Goal: Transaction & Acquisition: Purchase product/service

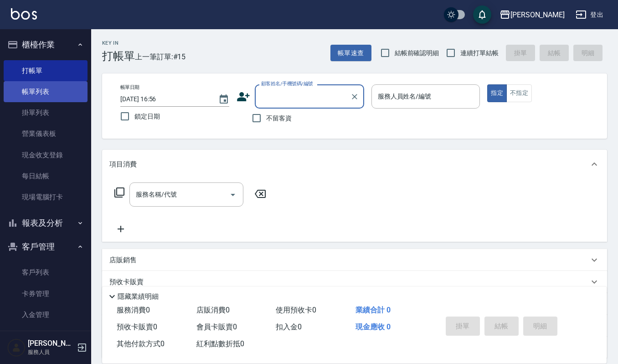
click at [64, 89] on link "帳單列表" at bounding box center [46, 91] width 84 height 21
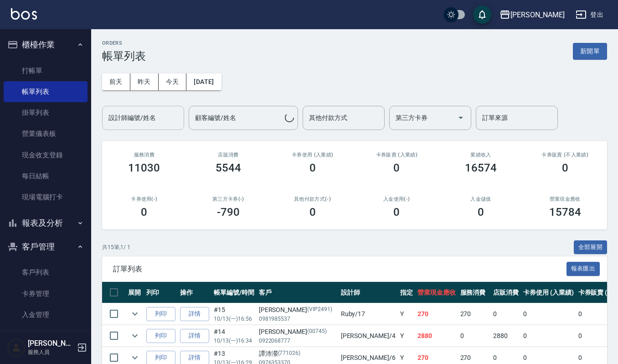
click at [139, 125] on input "設計師編號/姓名" at bounding box center [143, 118] width 74 height 16
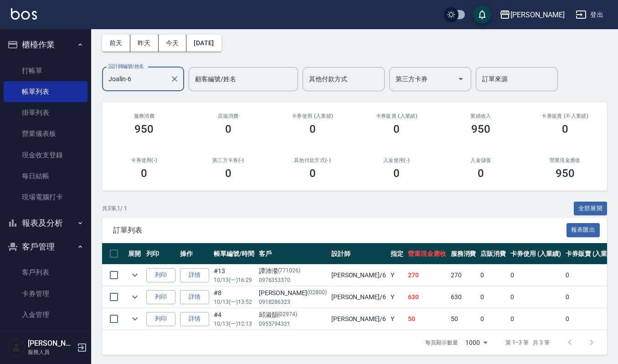
scroll to position [50, 0]
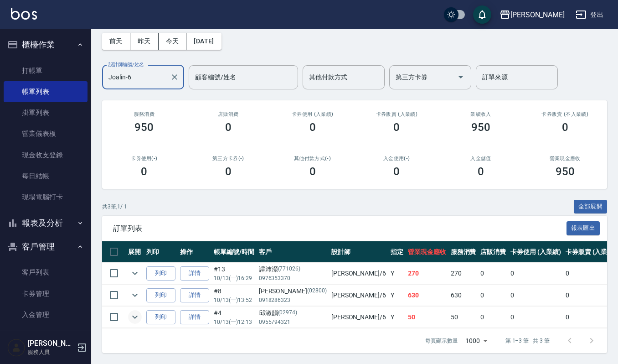
type input "Joalin-6"
click at [132, 313] on button "expand row" at bounding box center [135, 317] width 14 height 14
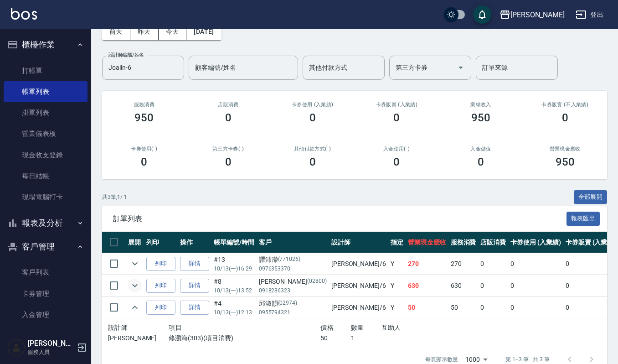
click at [138, 288] on icon "expand row" at bounding box center [134, 285] width 11 height 11
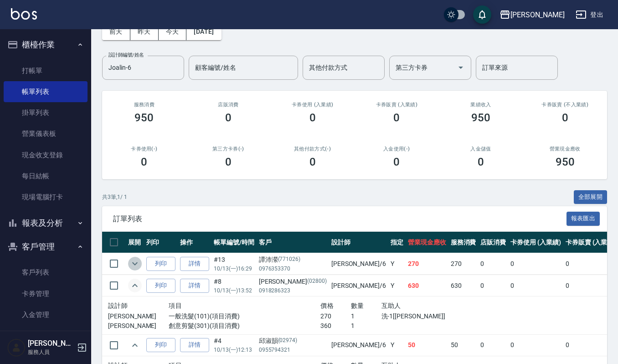
click at [137, 265] on icon "expand row" at bounding box center [134, 263] width 11 height 11
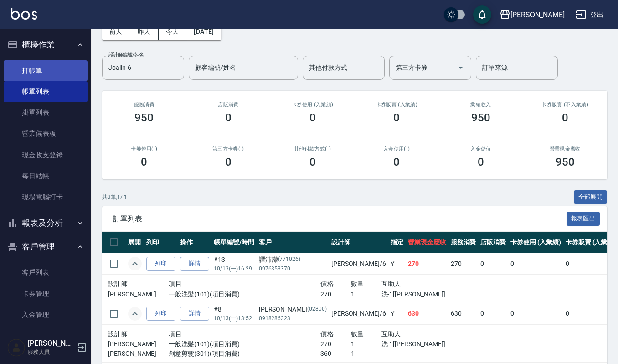
click at [35, 70] on link "打帳單" at bounding box center [46, 70] width 84 height 21
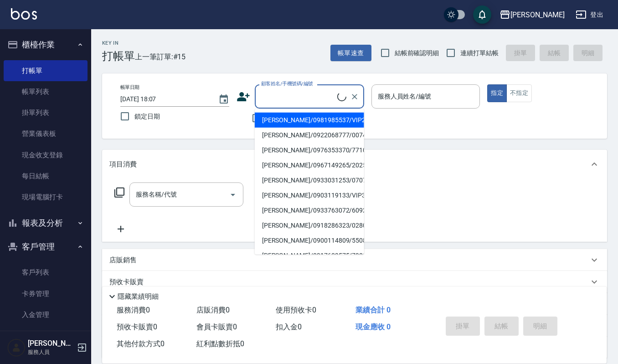
click at [307, 103] on input "顧客姓名/手機號碼/編號" at bounding box center [298, 96] width 78 height 16
click at [313, 101] on input "培" at bounding box center [302, 96] width 87 height 16
click at [304, 121] on li "翁培青/0928611662/03139" at bounding box center [309, 120] width 109 height 15
type input "翁培青/0928611662/03139"
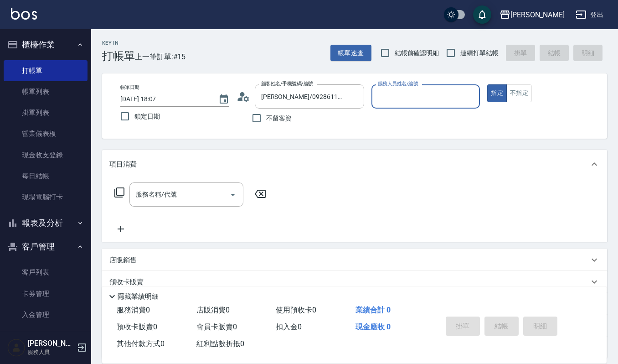
type input "Sammi-8"
click at [474, 97] on icon "Clear" at bounding box center [470, 96] width 9 height 9
type input "Joalin-6"
type button "true"
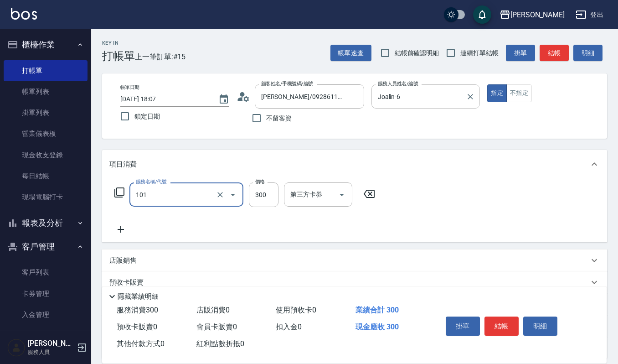
type input "一般洗髮(101)"
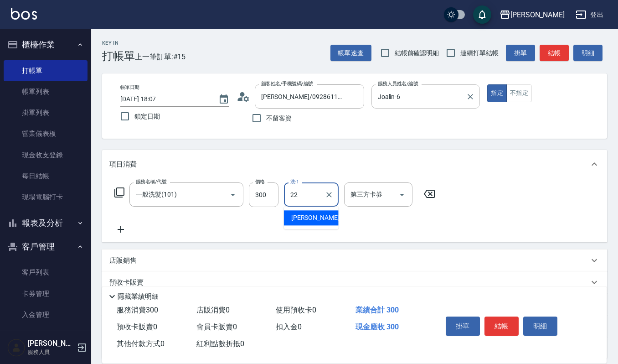
type input "宜芳-22"
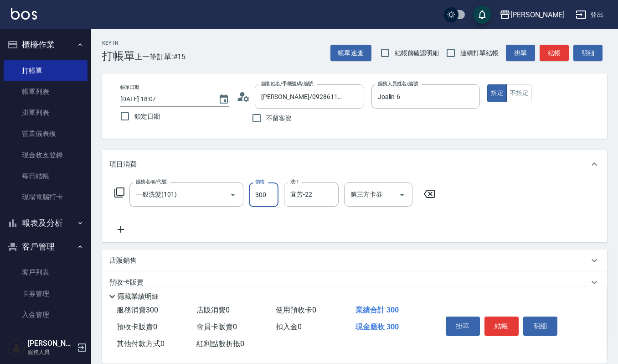
click at [272, 193] on input "300" at bounding box center [264, 194] width 30 height 25
type input "270"
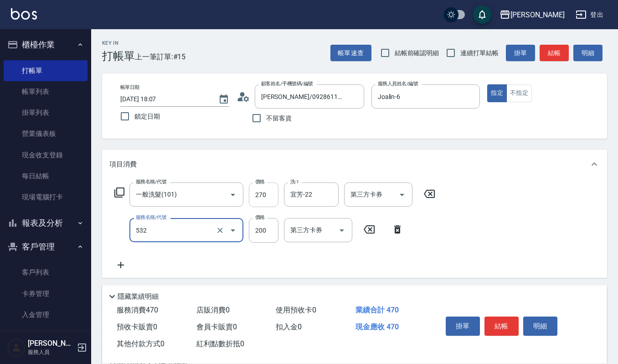
type input "自備複方.亞士(532)"
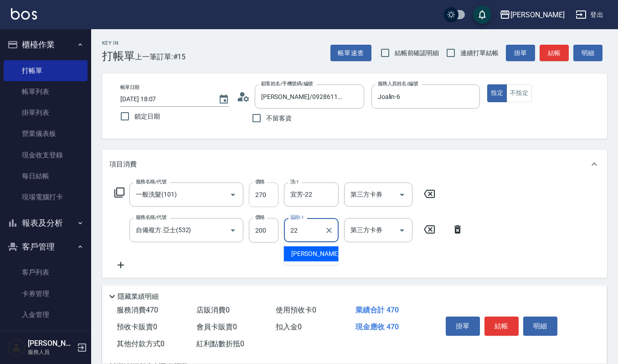
type input "宜芳-22"
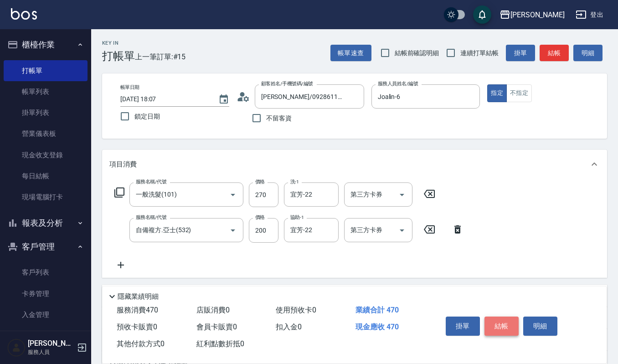
click at [503, 319] on button "結帳" at bounding box center [501, 325] width 34 height 19
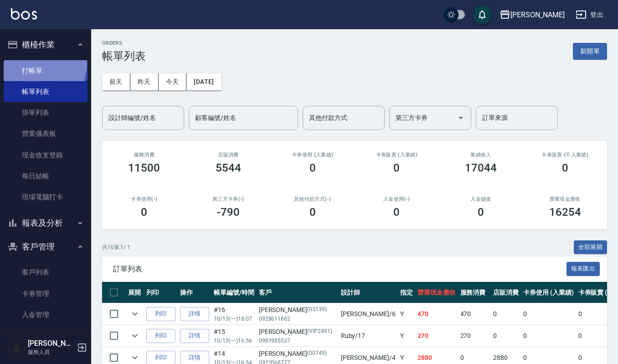
click at [18, 61] on link "打帳單" at bounding box center [46, 70] width 84 height 21
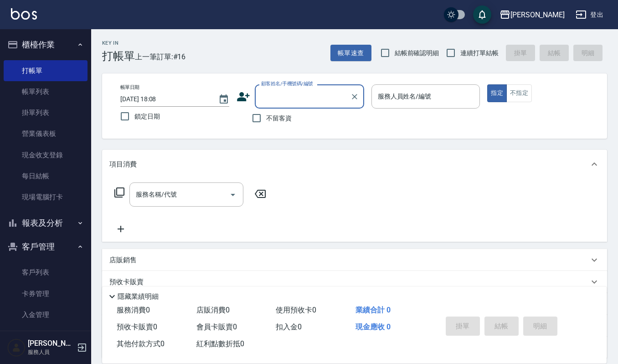
click at [274, 95] on input "顧客姓名/手機號碼/編號" at bounding box center [302, 96] width 87 height 16
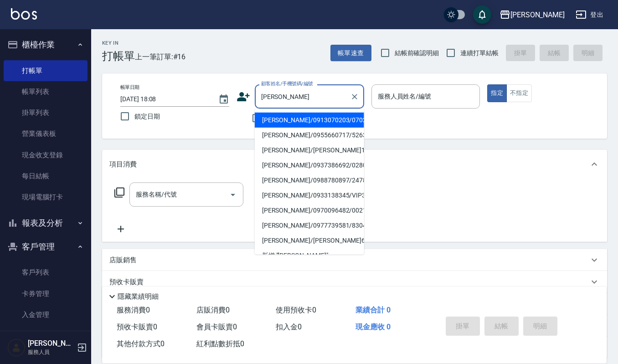
click at [307, 122] on li "劉姿榕/0913070203/070203" at bounding box center [309, 120] width 109 height 15
type input "劉姿榕/0913070203/070203"
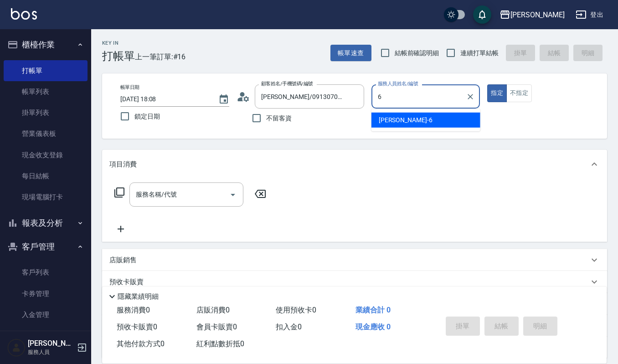
type input "Joalin-6"
type button "true"
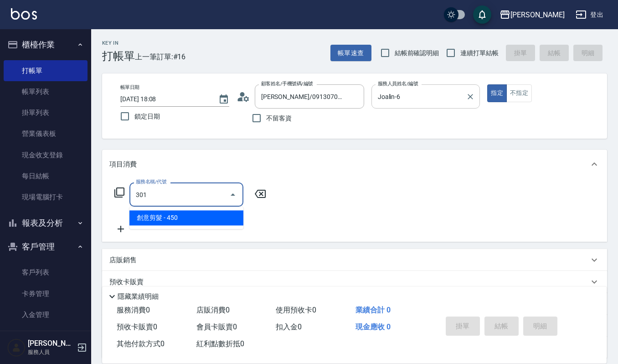
type input "創意剪髮(301)"
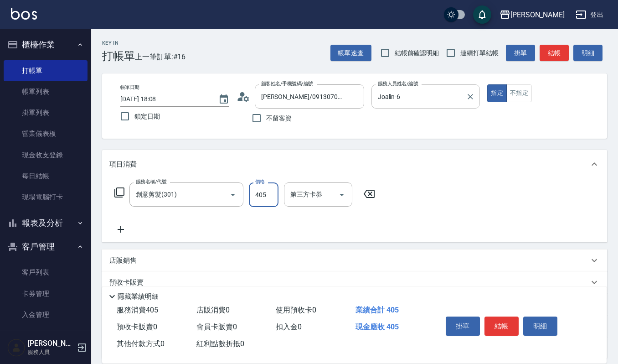
type input "405"
click at [500, 329] on button "結帳" at bounding box center [501, 325] width 34 height 19
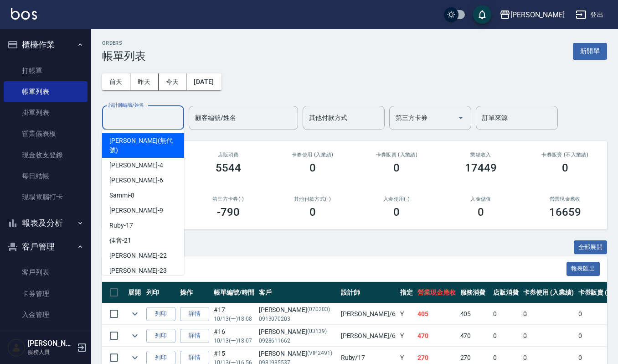
click at [136, 113] on input "設計師編號/姓名" at bounding box center [143, 118] width 74 height 16
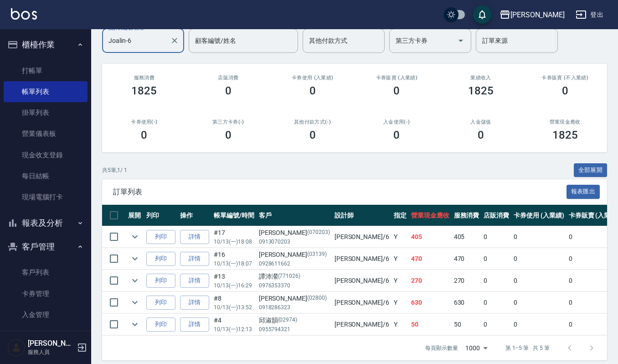
scroll to position [95, 0]
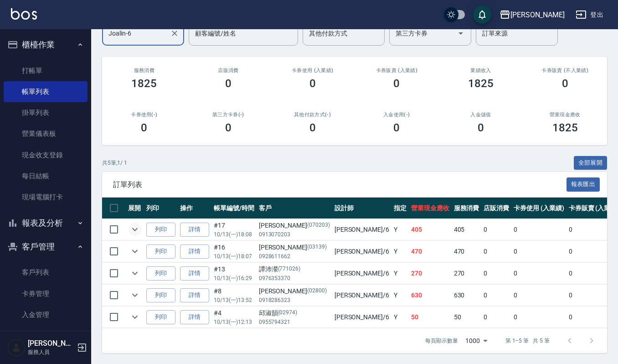
type input "Joalin-6"
click at [138, 224] on icon "expand row" at bounding box center [134, 229] width 11 height 11
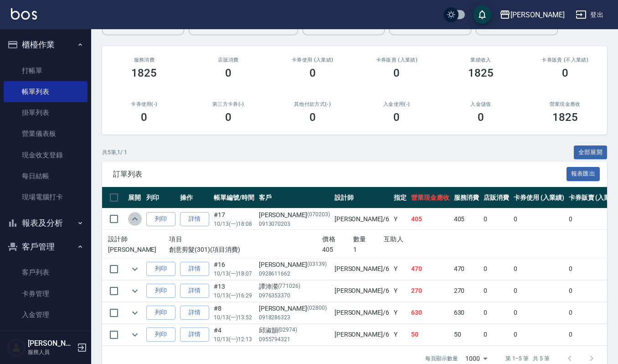
click at [138, 220] on icon "expand row" at bounding box center [134, 218] width 11 height 11
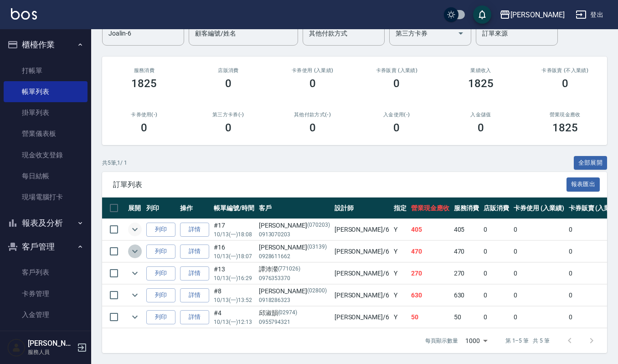
click at [131, 246] on icon "expand row" at bounding box center [134, 251] width 11 height 11
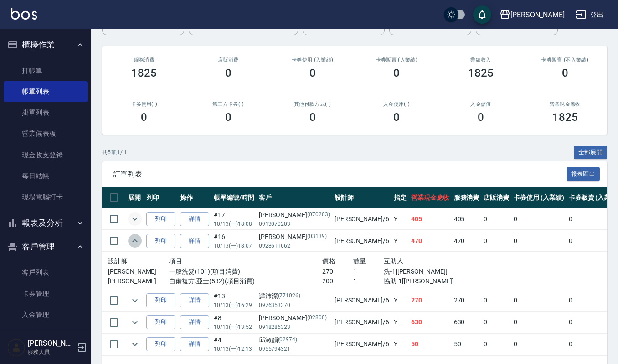
click at [131, 237] on icon "expand row" at bounding box center [134, 240] width 11 height 11
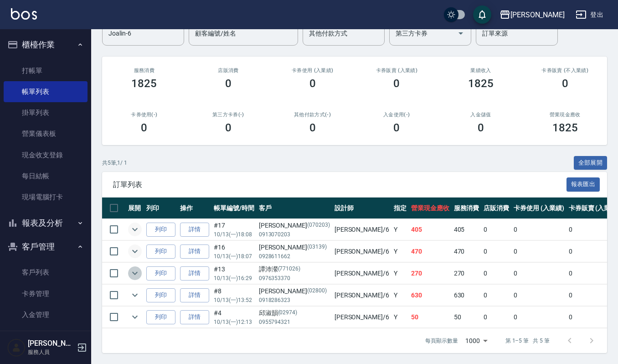
click at [134, 267] on icon "expand row" at bounding box center [134, 272] width 11 height 11
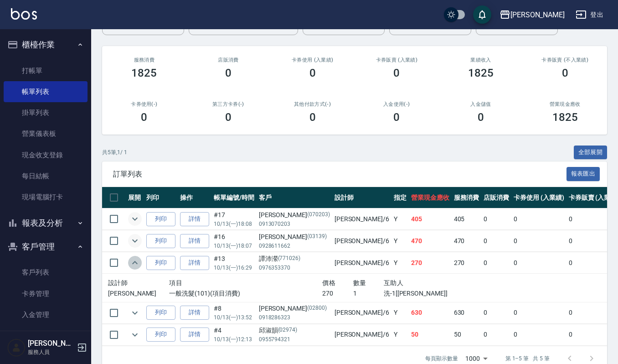
click at [134, 267] on icon "expand row" at bounding box center [134, 262] width 11 height 11
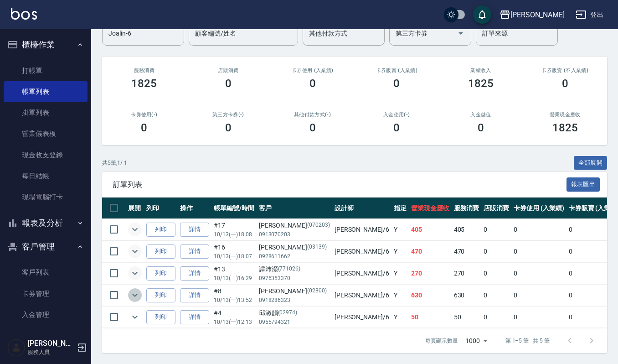
click at [134, 293] on icon "expand row" at bounding box center [134, 294] width 5 height 3
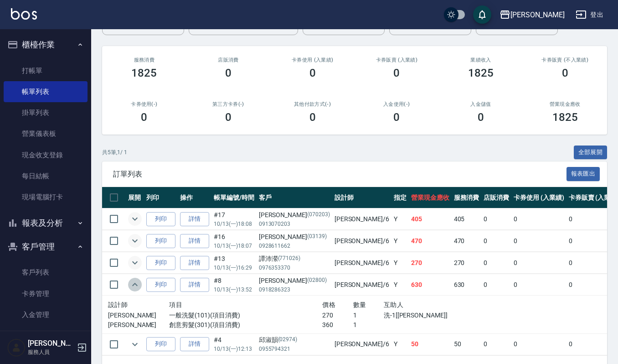
click at [134, 286] on icon "expand row" at bounding box center [134, 284] width 11 height 11
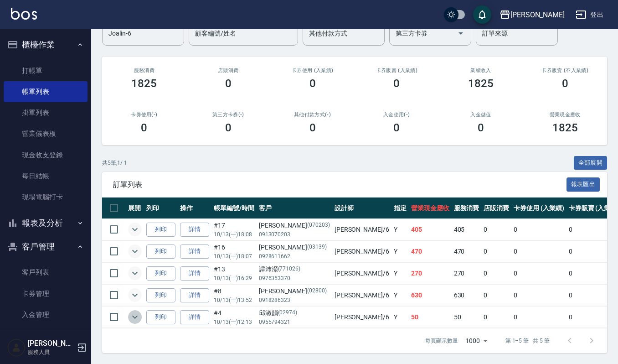
click at [133, 311] on icon "expand row" at bounding box center [134, 316] width 11 height 11
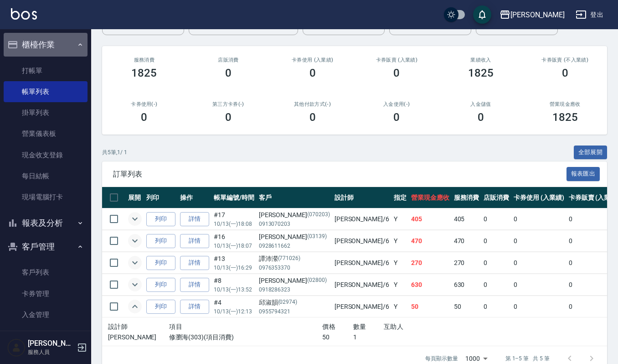
click at [48, 42] on button "櫃檯作業" at bounding box center [46, 45] width 84 height 24
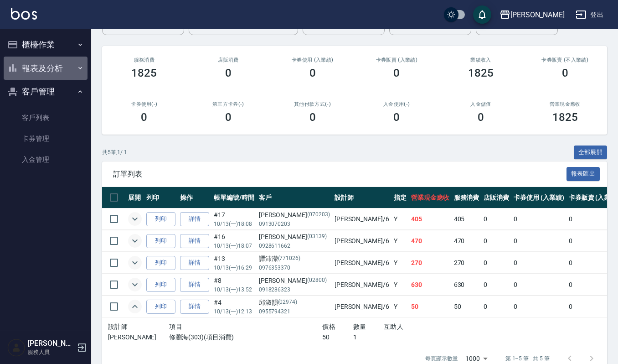
click at [52, 68] on button "報表及分析" at bounding box center [46, 68] width 84 height 24
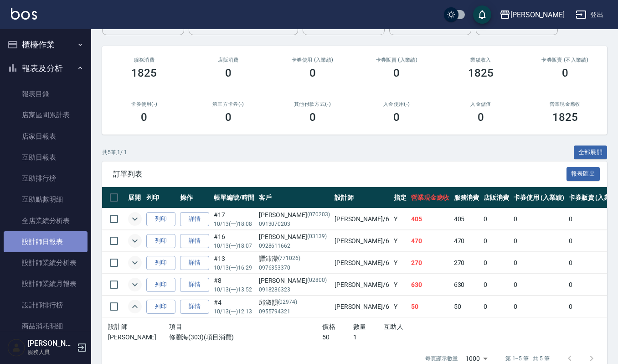
click at [66, 239] on link "設計師日報表" at bounding box center [46, 241] width 84 height 21
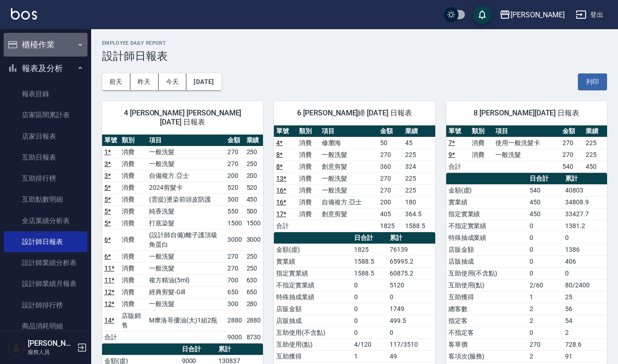
click at [56, 43] on button "櫃檯作業" at bounding box center [46, 45] width 84 height 24
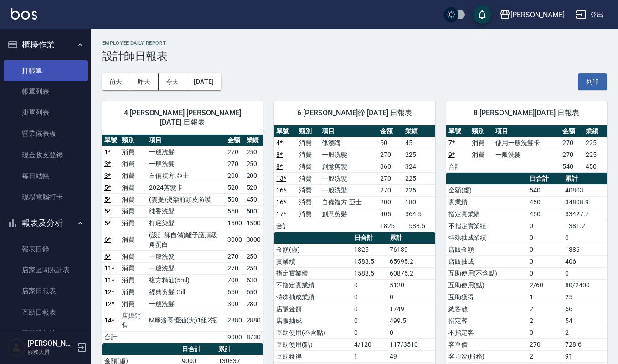
click at [55, 68] on link "打帳單" at bounding box center [46, 70] width 84 height 21
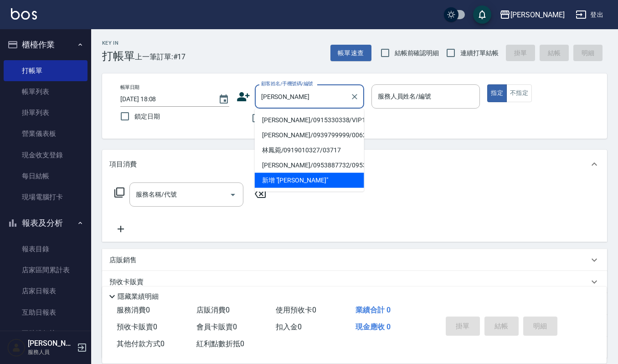
click at [263, 120] on li "林鳳卿/0915330338/VIP1315" at bounding box center [309, 120] width 109 height 15
type input "林鳳卿/0915330338/VIP1315"
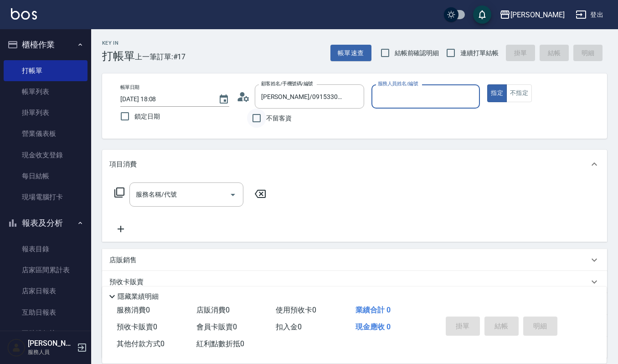
type input "吉兒-4"
click at [183, 192] on input "服務名稱/代號" at bounding box center [179, 194] width 92 height 16
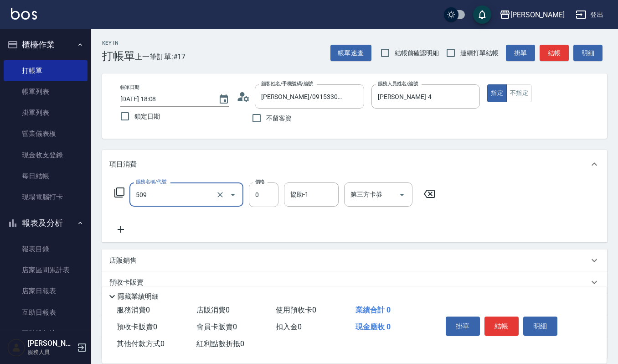
type input "頭皮頭髮大掃除券(509)"
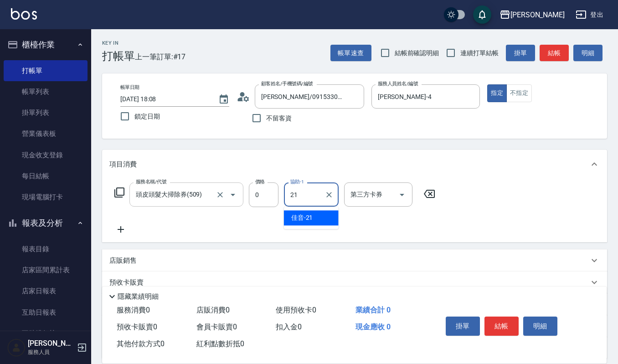
type input "佳音-21"
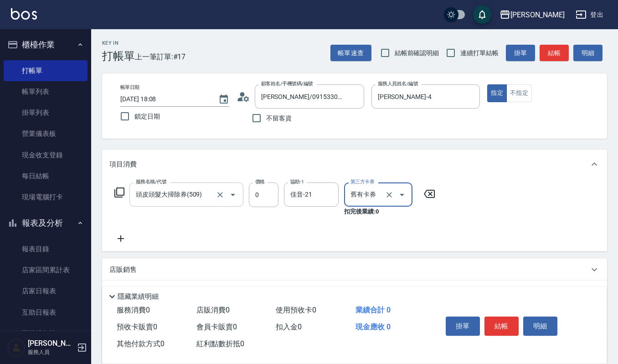
type input "舊有卡券"
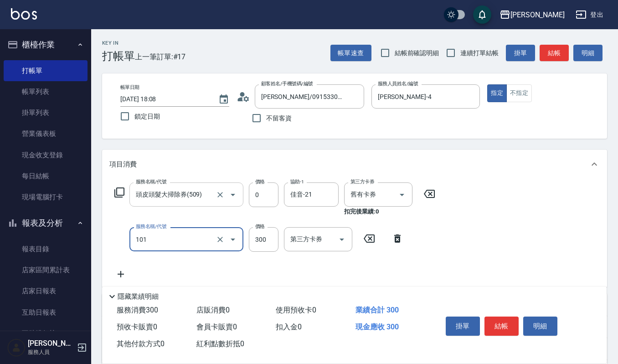
type input "一般洗髮(101)"
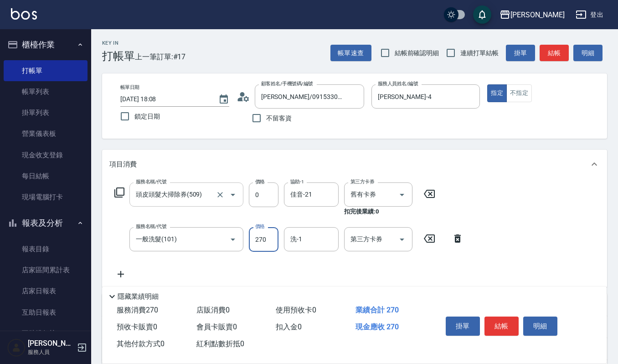
type input "270"
type input "佳音-21"
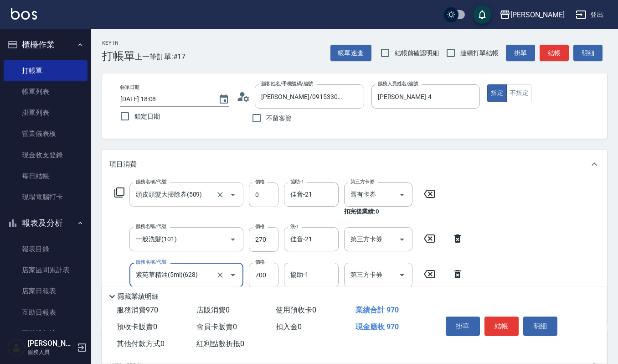
type input "紫苑草精油(5ml)(628)"
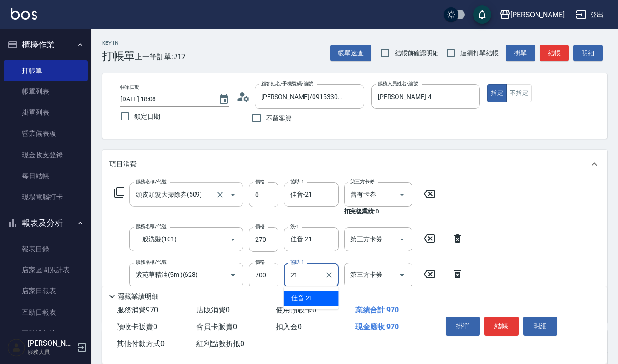
type input "佳音-21"
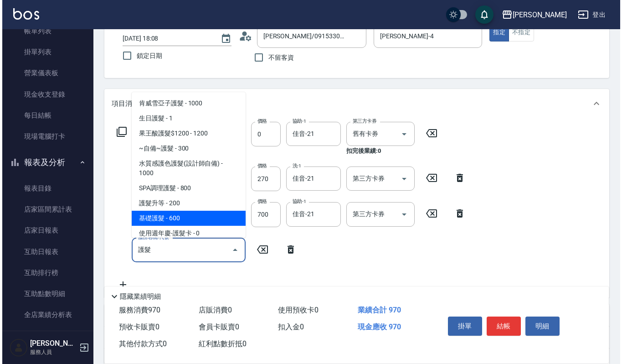
scroll to position [3, 0]
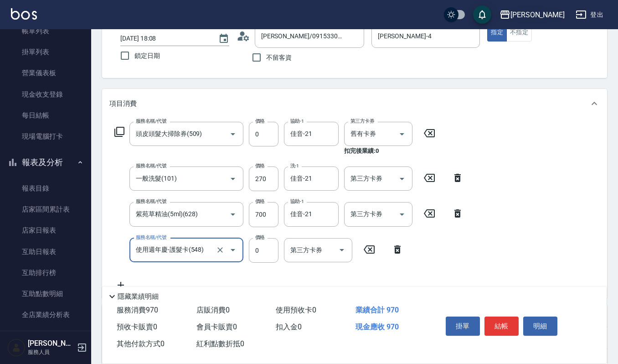
type input "使用週年慶-護髮卡(548)"
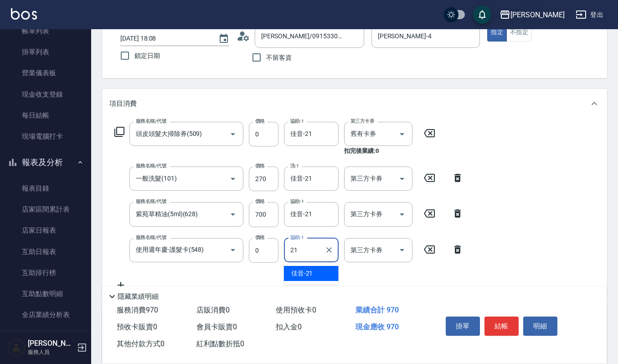
type input "佳音-21"
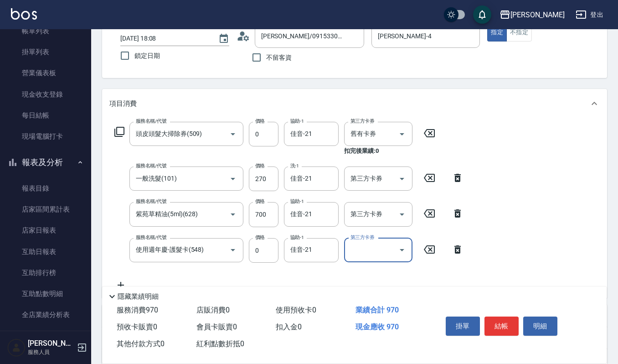
click at [407, 247] on button "Open" at bounding box center [402, 249] width 15 height 15
click at [354, 286] on span "舊有卡券" at bounding box center [378, 288] width 68 height 15
type input "舊有卡券"
click at [548, 321] on button "明細" at bounding box center [540, 325] width 34 height 19
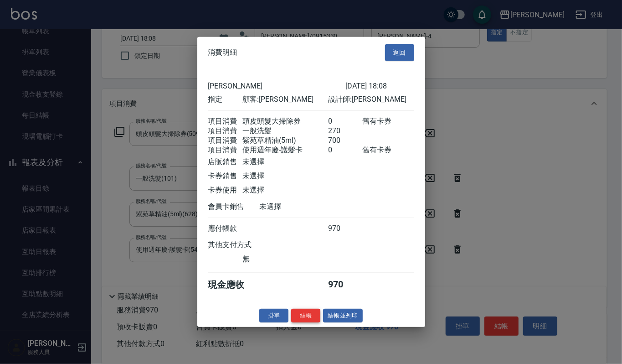
click at [319, 320] on button "結帳" at bounding box center [305, 315] width 29 height 14
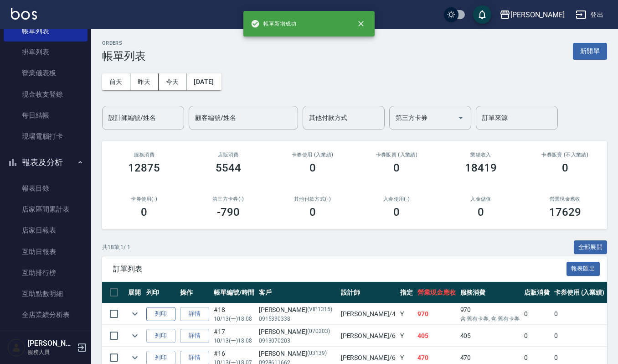
click at [163, 312] on button "列印" at bounding box center [160, 314] width 29 height 14
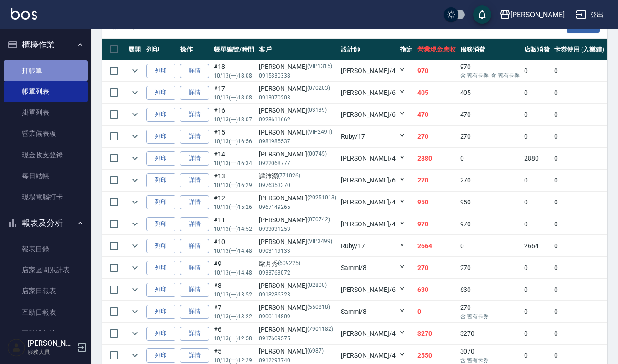
click at [48, 79] on link "打帳單" at bounding box center [46, 70] width 84 height 21
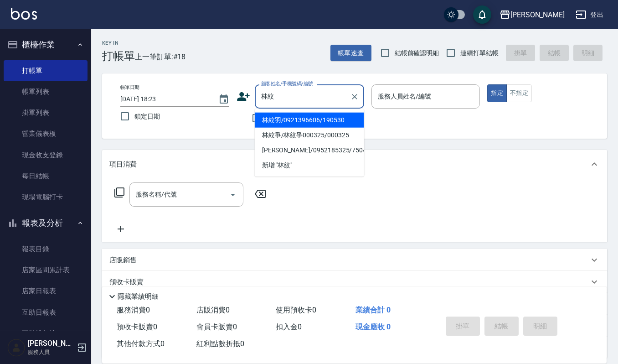
click at [342, 118] on li "林紋羽/0921396606/190530" at bounding box center [309, 120] width 109 height 15
type input "林紋羽/0921396606/190530"
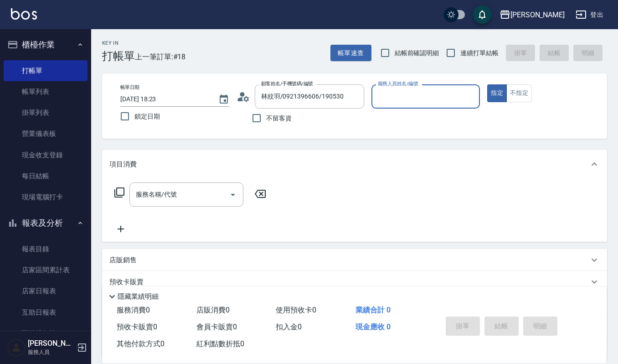
type input "吉兒-4"
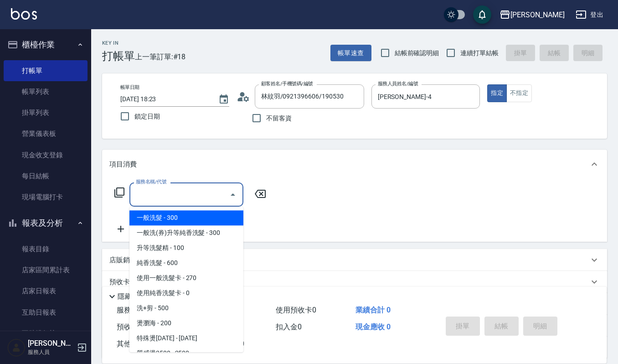
click at [176, 186] on input "服務名稱/代號" at bounding box center [179, 194] width 92 height 16
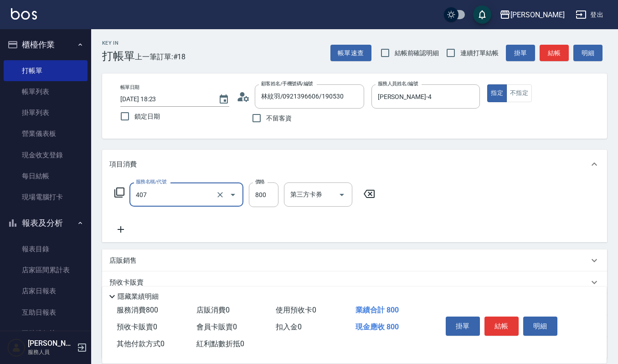
type input "補染(407)"
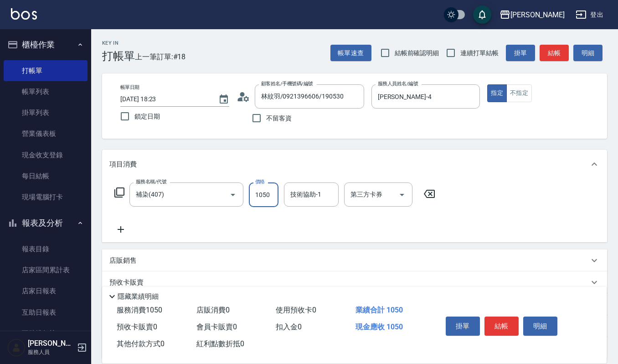
type input "1050"
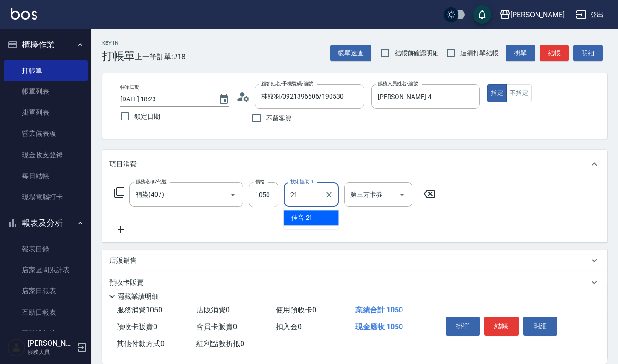
type input "佳音-21"
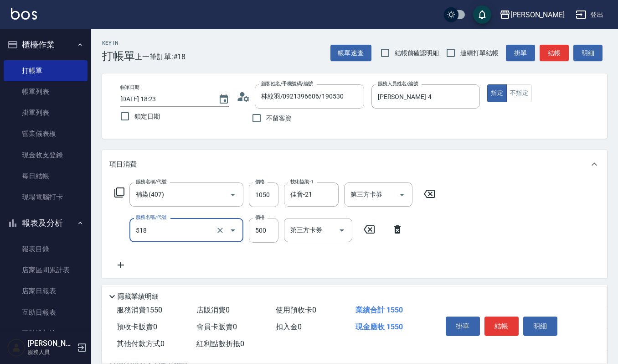
type input "(雲提)燙染前頭皮防護(518)"
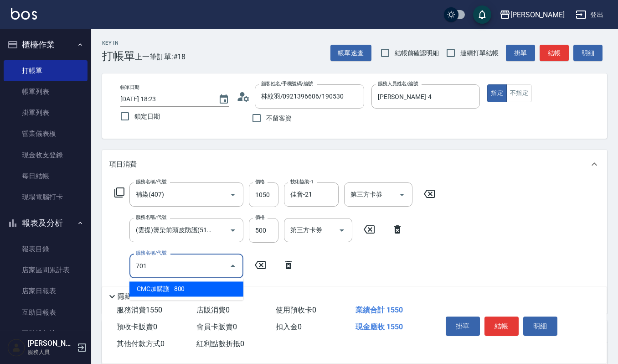
type input "CMC加購護(701)"
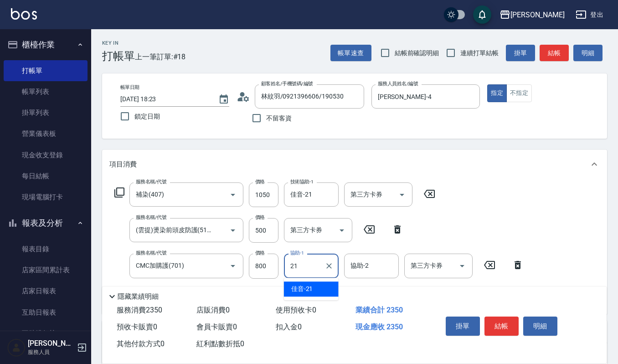
type input "佳音-21"
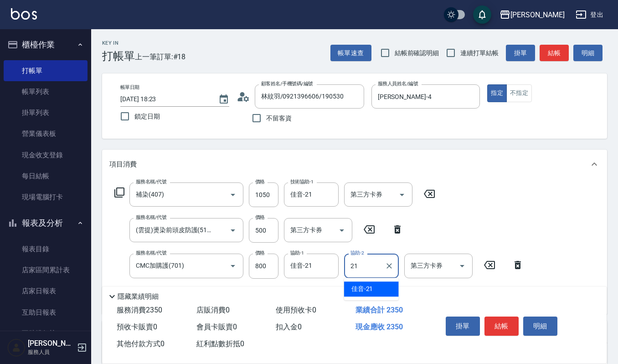
type input "佳音-21"
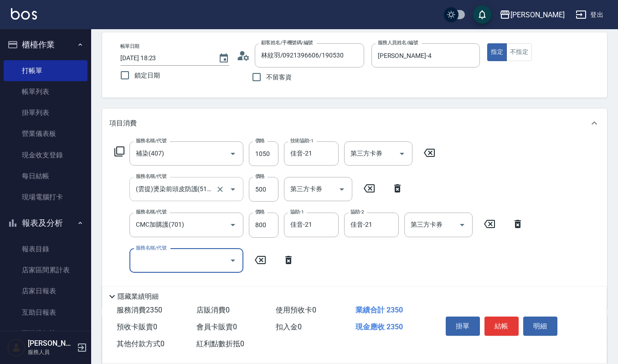
scroll to position [61, 0]
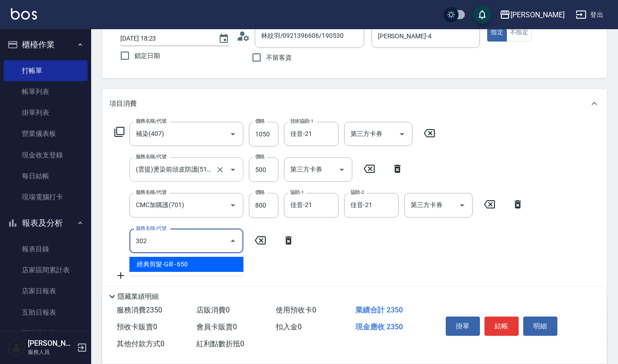
type input "經典剪髮-Gill(302)"
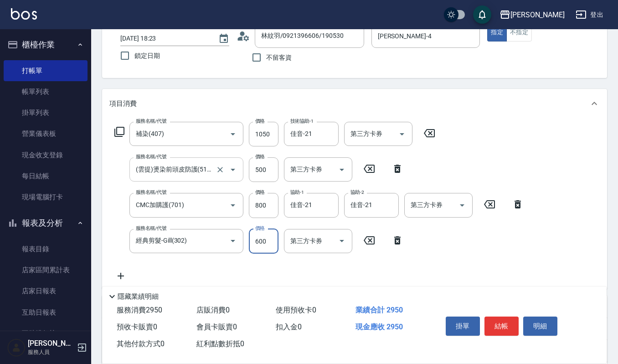
type input "600"
type input "一般洗髮(101)"
type input "270"
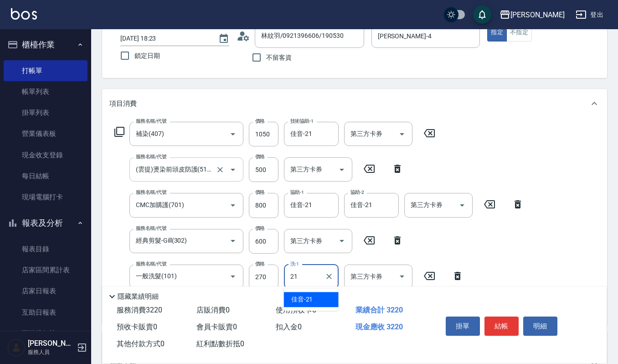
type input "佳音-21"
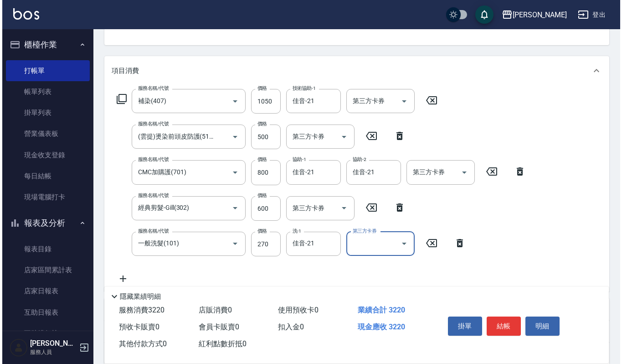
scroll to position [121, 0]
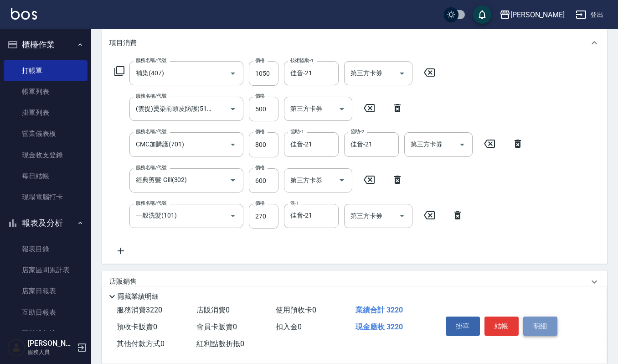
click at [534, 326] on button "明細" at bounding box center [540, 325] width 34 height 19
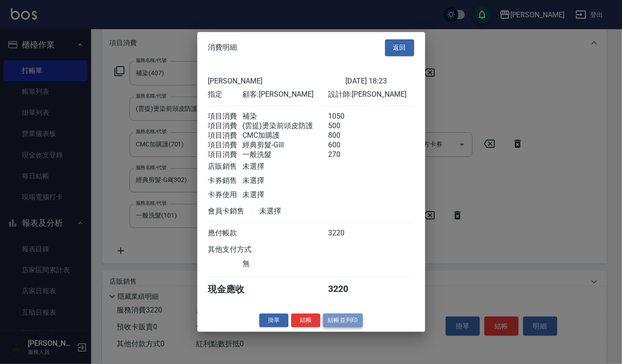
click at [356, 325] on button "結帳並列印" at bounding box center [343, 320] width 40 height 14
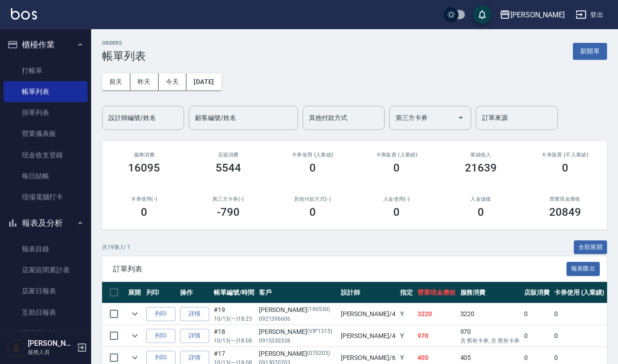
click at [290, 240] on div "共 19 筆, 1 / 1 全部展開" at bounding box center [354, 247] width 505 height 14
click at [585, 55] on button "新開單" at bounding box center [590, 51] width 34 height 17
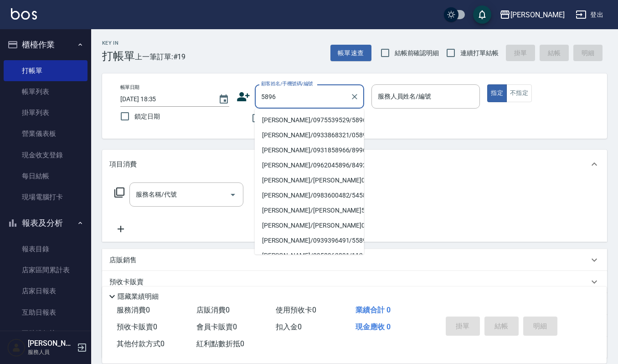
click at [288, 117] on li "盧千惠/0975539529/5896" at bounding box center [309, 120] width 109 height 15
type input "盧千惠/0975539529/5896"
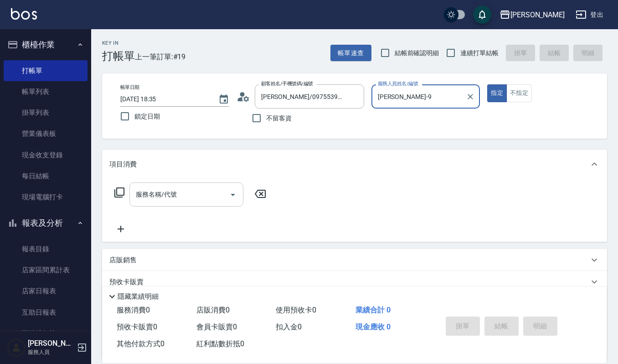
click at [215, 191] on input "服務名稱/代號" at bounding box center [179, 194] width 92 height 16
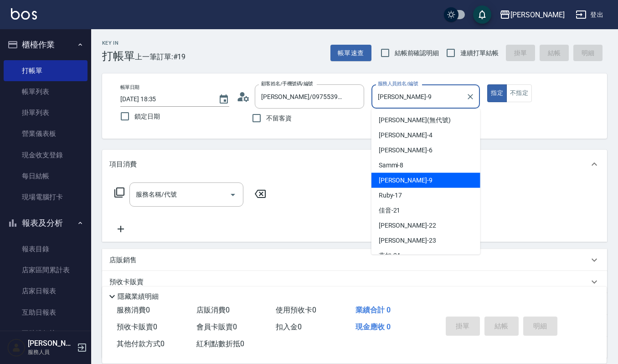
click at [421, 103] on input "Ivy艾薇-9" at bounding box center [418, 96] width 87 height 16
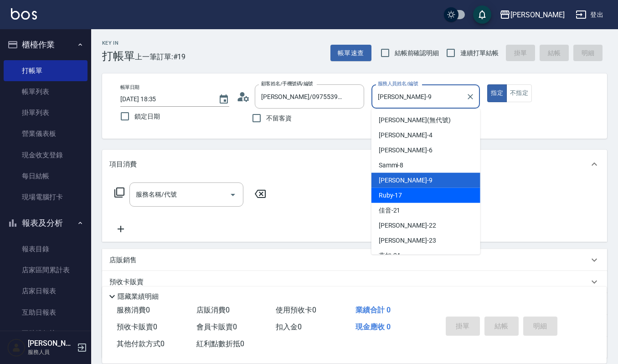
click at [438, 191] on div "Ruby -17" at bounding box center [425, 195] width 109 height 15
type input "Ruby-17"
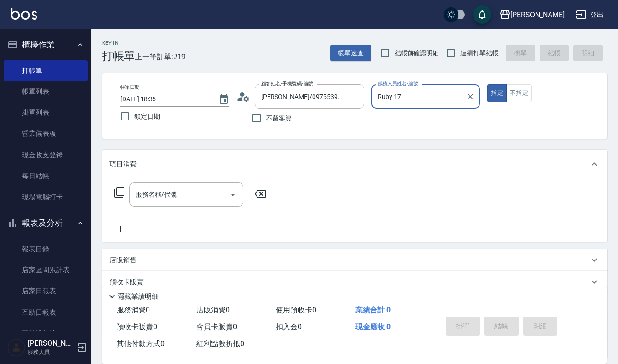
click at [246, 101] on icon at bounding box center [245, 98] width 5 height 5
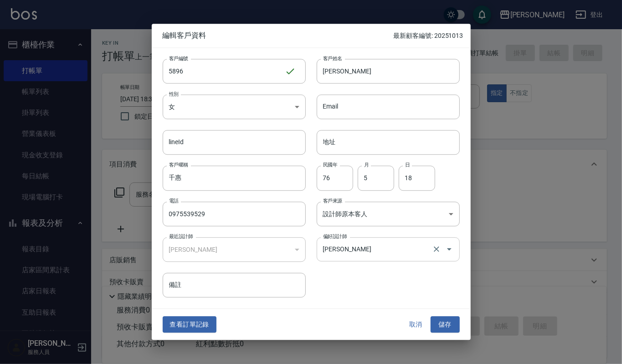
click at [361, 249] on input "蘇真儀" at bounding box center [375, 249] width 109 height 16
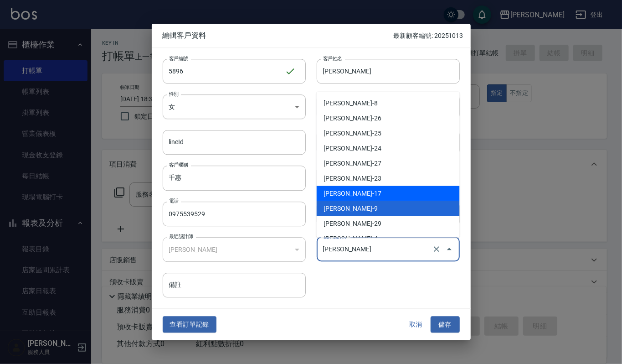
click at [372, 188] on li "黃宥蓁-17" at bounding box center [388, 192] width 143 height 15
type input "黃宥蓁"
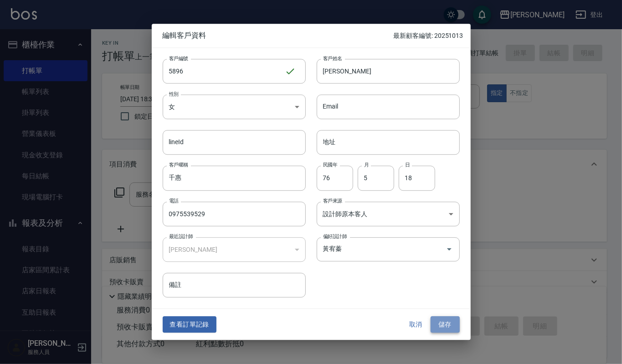
click at [449, 323] on button "儲存" at bounding box center [445, 324] width 29 height 17
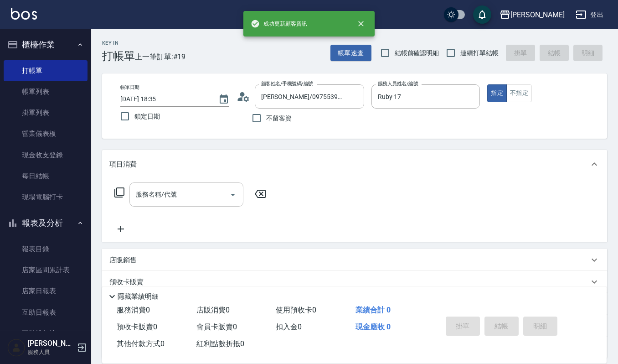
click at [188, 194] on input "服務名稱/代號" at bounding box center [179, 194] width 92 height 16
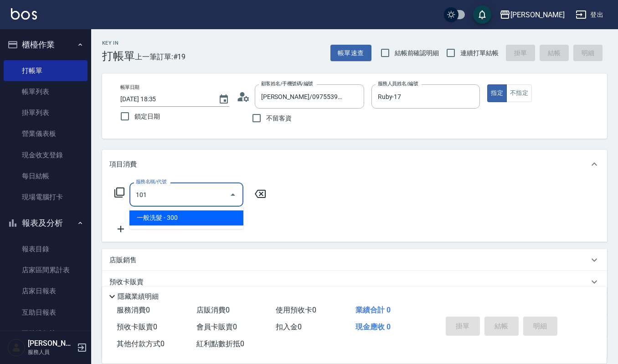
type input "一般洗髮(101)"
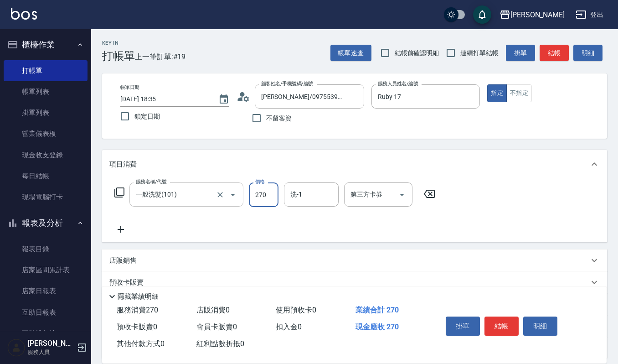
type input "270"
type input "宜芳-22"
click at [515, 330] on button "結帳" at bounding box center [501, 325] width 34 height 19
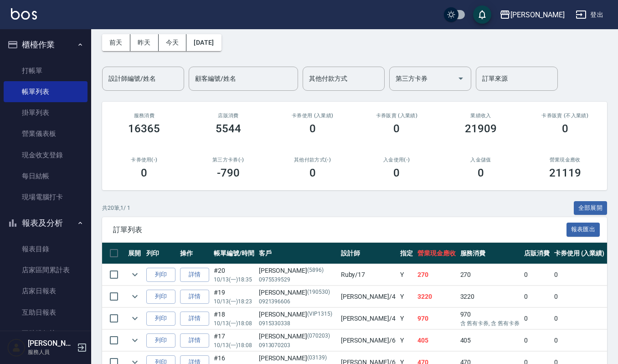
scroll to position [61, 0]
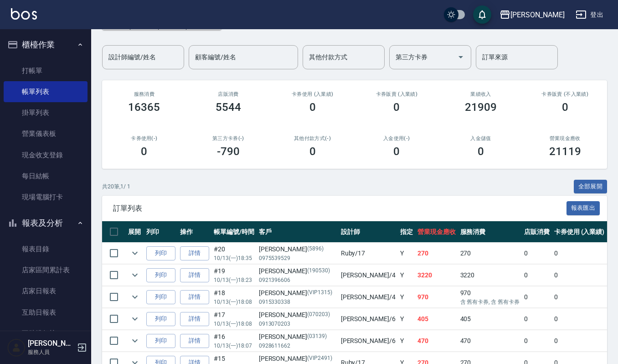
click at [274, 190] on div "共 20 筆, 1 / 1 全部展開" at bounding box center [354, 187] width 505 height 14
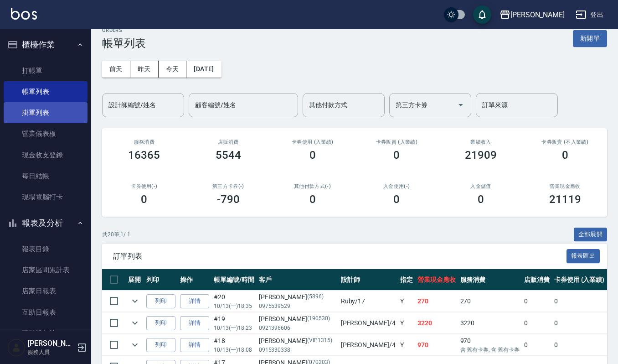
scroll to position [0, 0]
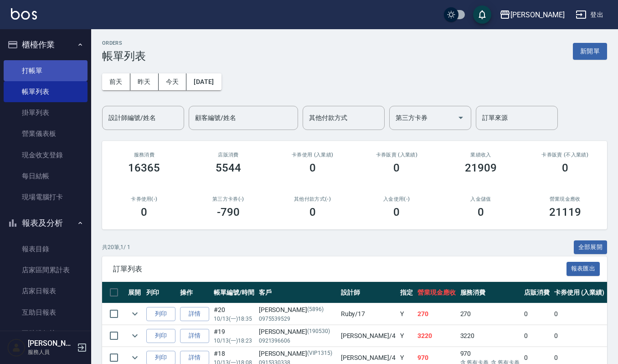
click at [40, 70] on link "打帳單" at bounding box center [46, 70] width 84 height 21
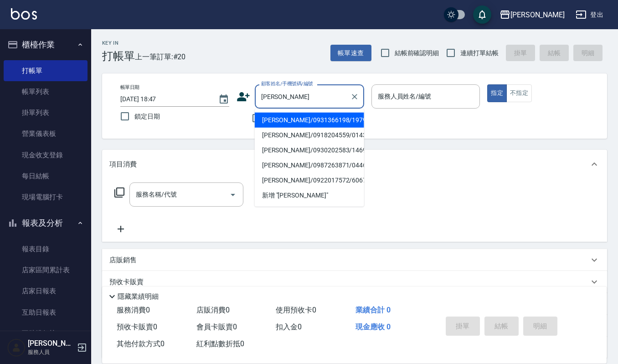
click at [306, 119] on li "李筱婷/0931366198/1979" at bounding box center [309, 120] width 109 height 15
type input "李筱婷/0931366198/1979"
type input "吉兒-4"
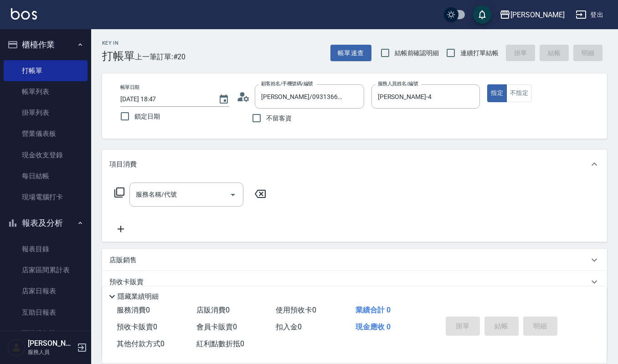
click at [188, 178] on div "項目消費" at bounding box center [354, 163] width 505 height 29
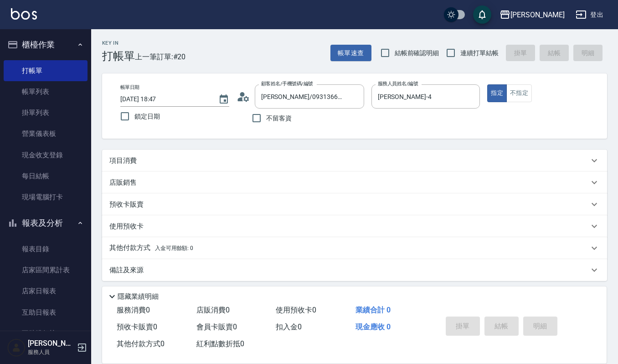
click at [201, 149] on div "Key In 打帳單 上一筆訂單:#20 帳單速查 結帳前確認明細 連續打單結帳 掛單 結帳 明細 帳單日期 2025/10/13 18:47 鎖定日期 顧客…" at bounding box center [354, 197] width 527 height 337
click at [197, 166] on div "項目消費" at bounding box center [354, 160] width 505 height 22
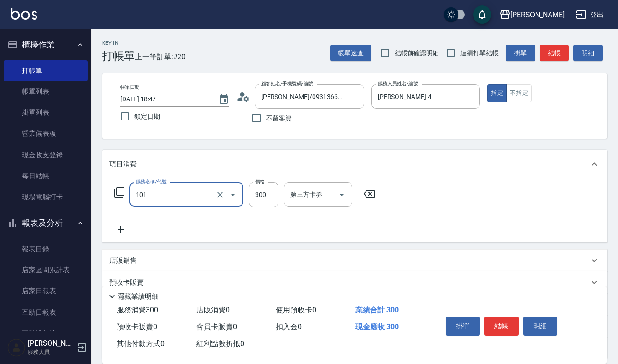
type input "一般洗髮(101)"
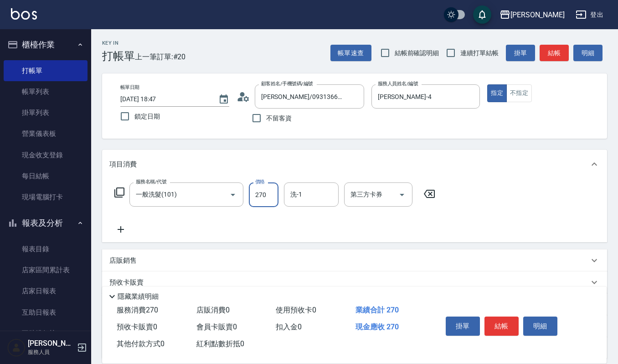
type input "270"
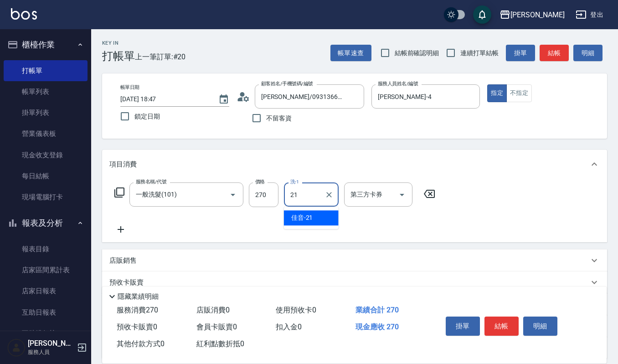
type input "佳音-21"
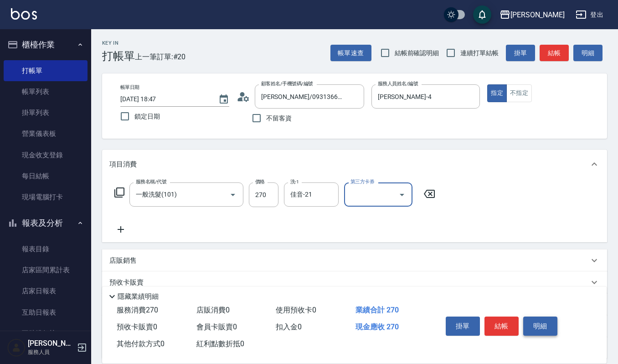
click at [551, 321] on button "明細" at bounding box center [540, 325] width 34 height 19
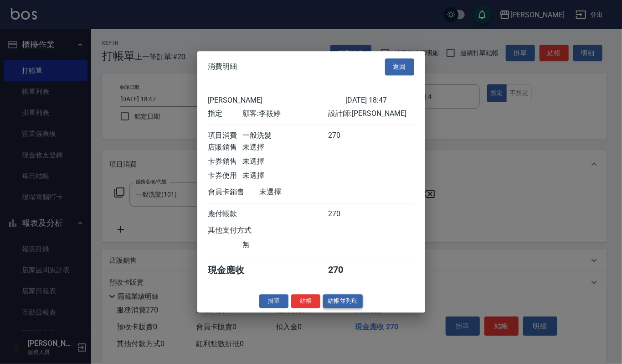
click at [328, 304] on button "結帳並列印" at bounding box center [343, 301] width 40 height 14
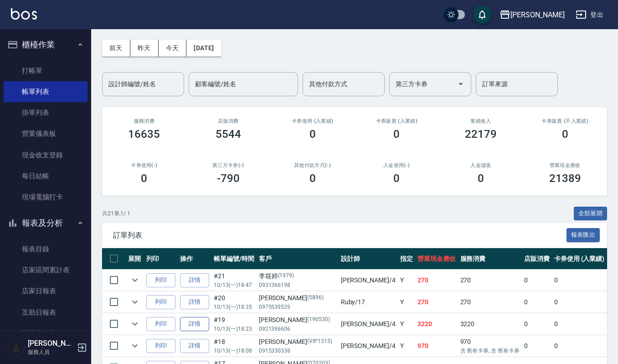
scroll to position [61, 0]
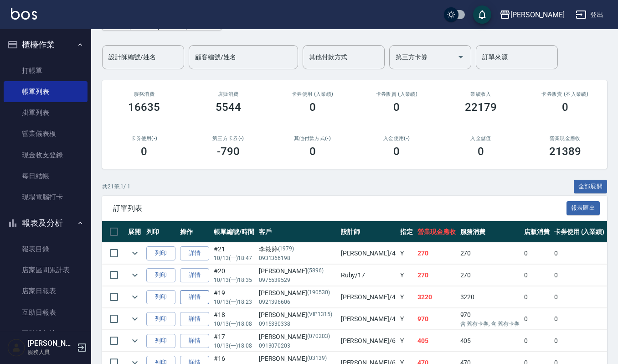
click at [195, 299] on link "詳情" at bounding box center [194, 297] width 29 height 14
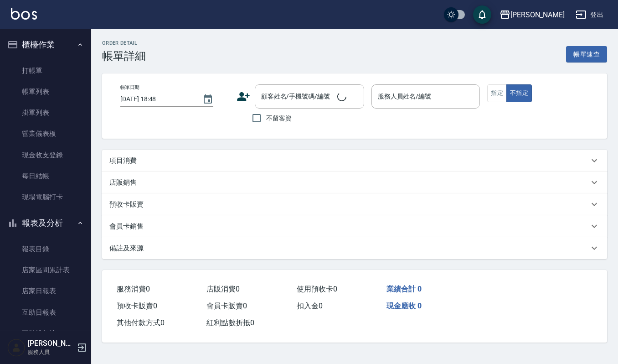
type input "2025/10/13 18:23"
type input "吉兒-4"
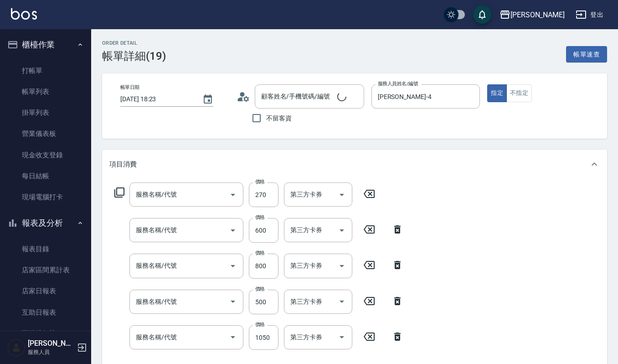
type input "一般洗髮(101)"
type input "經典剪髮-Gill(302)"
type input "CMC加購護(701)"
type input "(雲提)燙染前頭皮防護(518)"
type input "補染(407)"
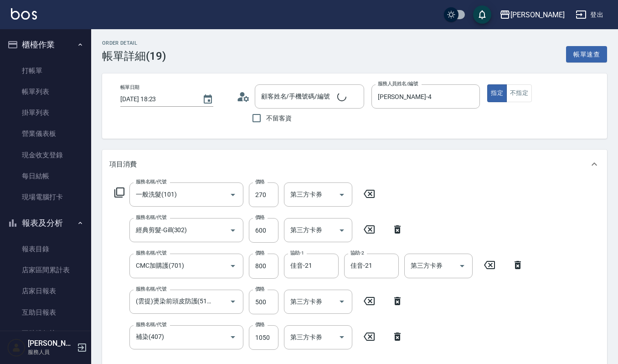
type input "林紋羽/0921396606/190530"
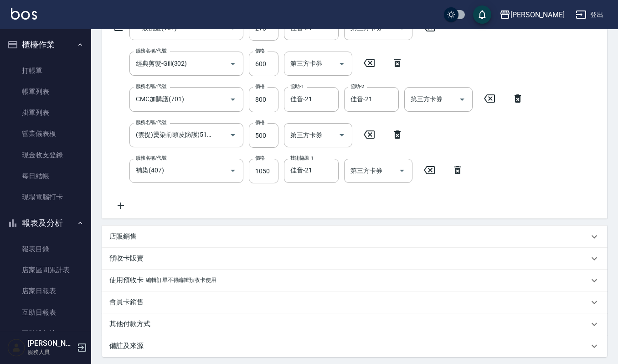
scroll to position [256, 0]
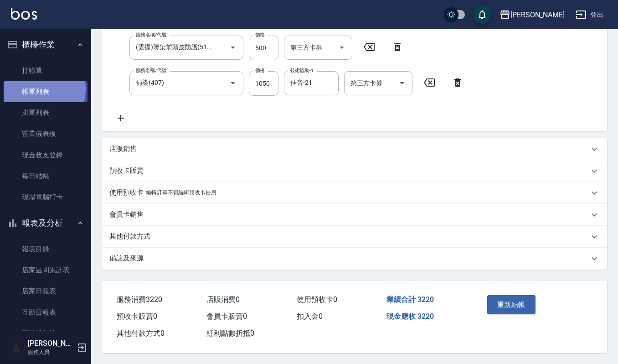
click at [41, 89] on link "帳單列表" at bounding box center [46, 91] width 84 height 21
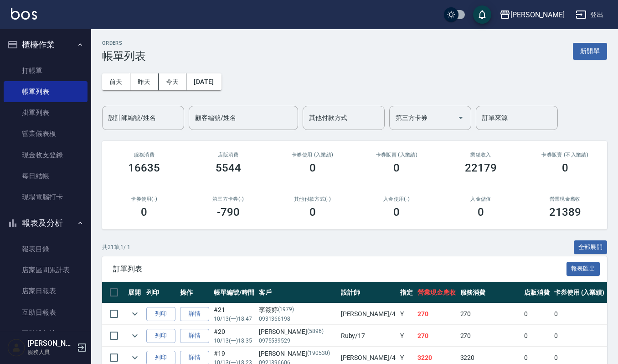
scroll to position [121, 0]
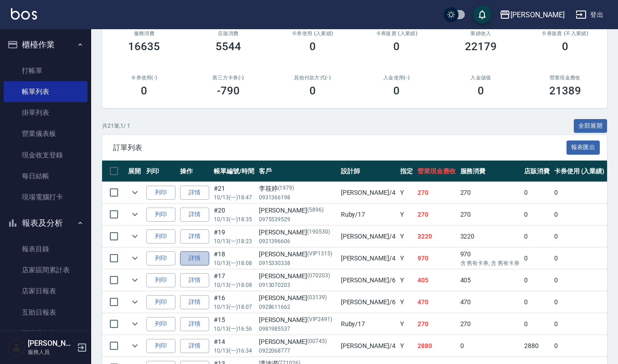
click at [185, 254] on link "詳情" at bounding box center [194, 258] width 29 height 14
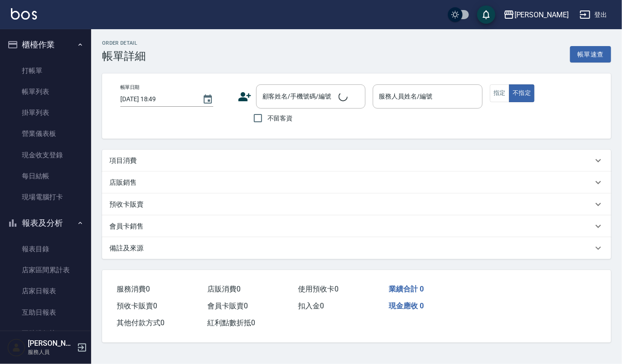
type input "2025/10/13 18:08"
type input "吉兒-4"
type input "林鳳卿/0915330338/VIP1315"
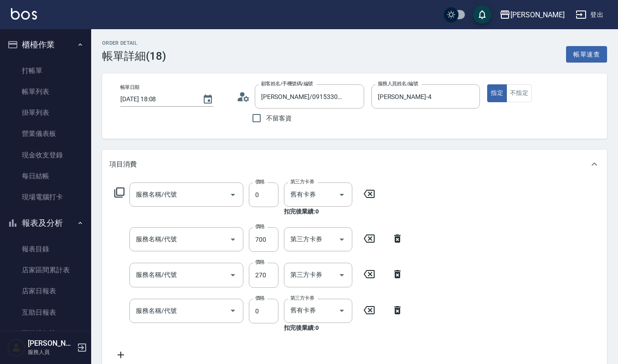
type input "使用週年慶-護髮卡(548)"
type input "紫苑草精油(5ml)(628)"
type input "一般洗髮(101)"
type input "頭皮頭髮大掃除券(509)"
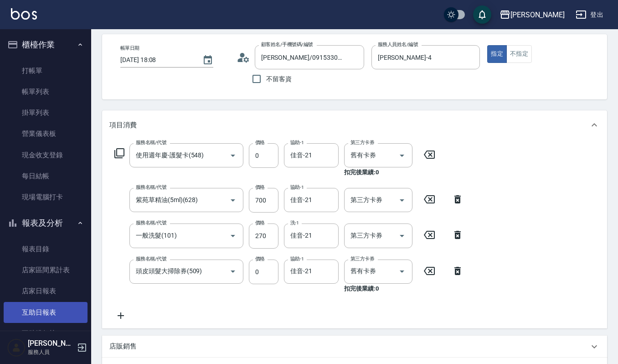
scroll to position [61, 0]
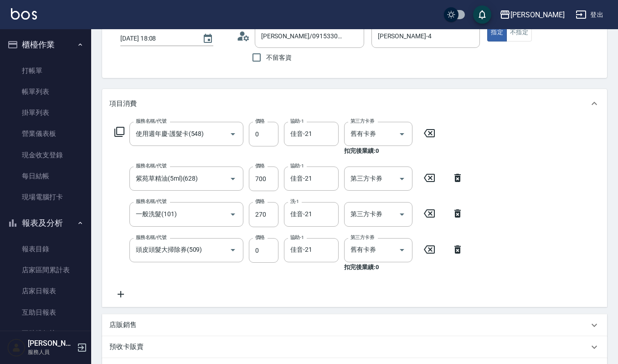
click at [119, 291] on icon at bounding box center [120, 293] width 23 height 11
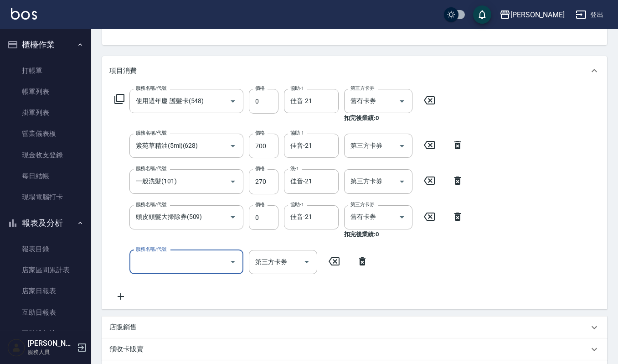
scroll to position [121, 0]
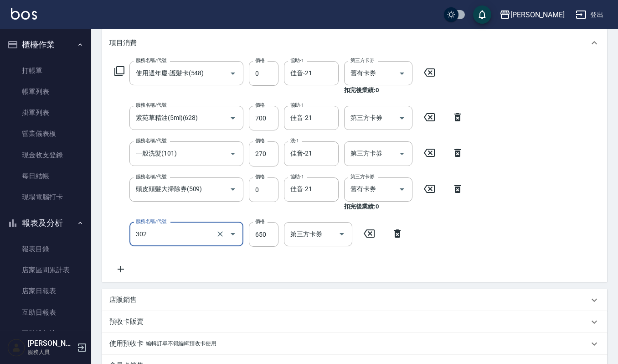
type input "經典剪髮-Gill(302)"
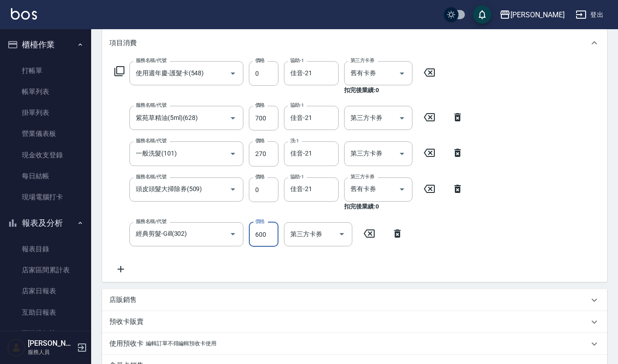
type input "600"
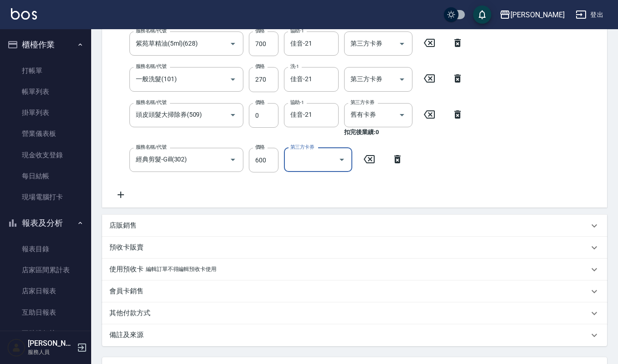
scroll to position [274, 0]
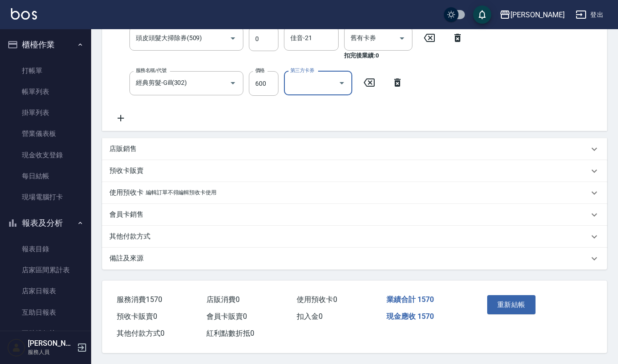
click at [506, 300] on button "重新結帳" at bounding box center [511, 304] width 48 height 19
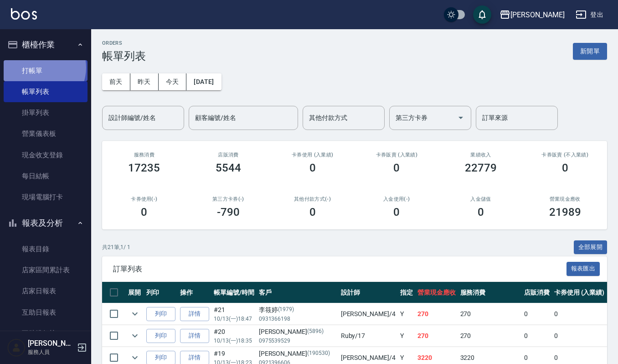
click at [40, 67] on link "打帳單" at bounding box center [46, 70] width 84 height 21
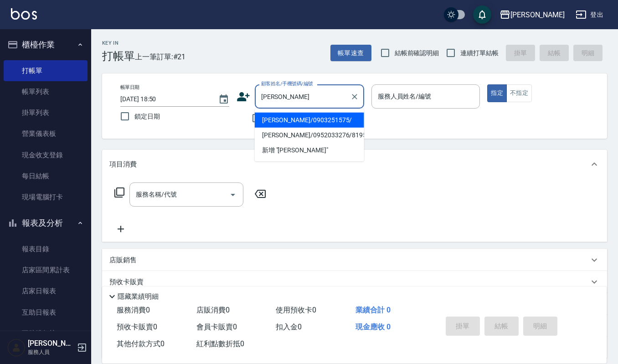
click at [333, 121] on li "林姿妤/0903251575/" at bounding box center [309, 120] width 109 height 15
type input "林姿妤/0903251575/"
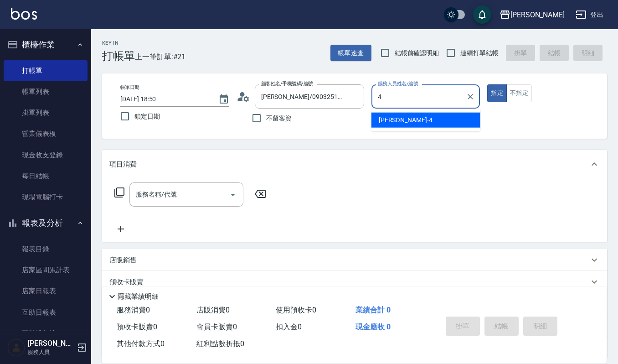
type input "吉兒-4"
type button "true"
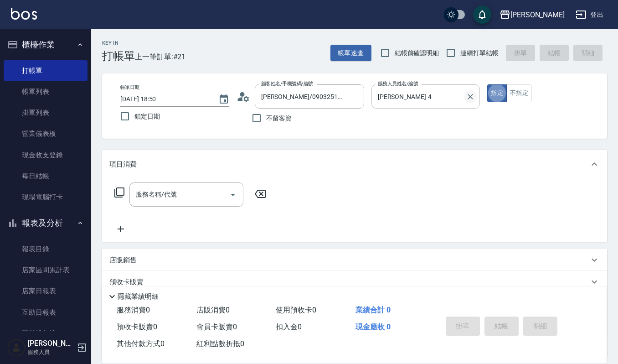
click at [471, 97] on icon "Clear" at bounding box center [470, 96] width 9 height 9
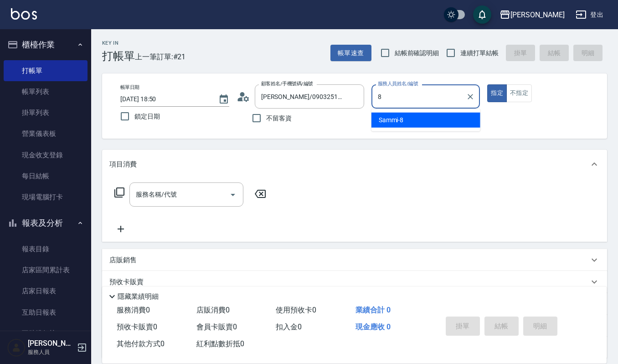
type input "Sammi-8"
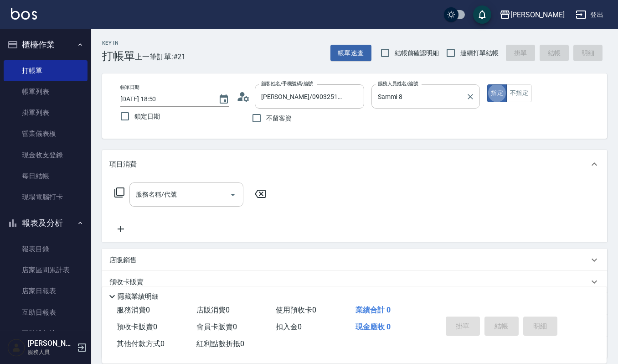
click at [168, 200] on input "服務名稱/代號" at bounding box center [179, 194] width 92 height 16
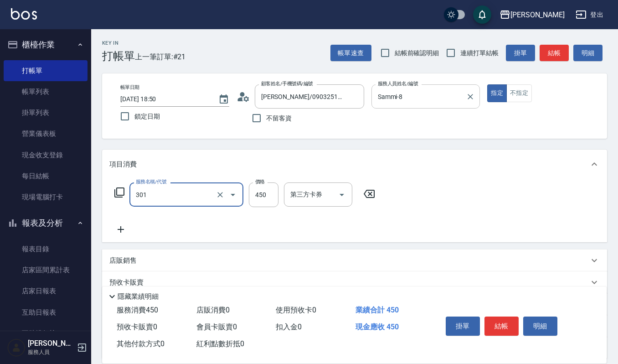
type input "創意剪髮(301)"
type input "405"
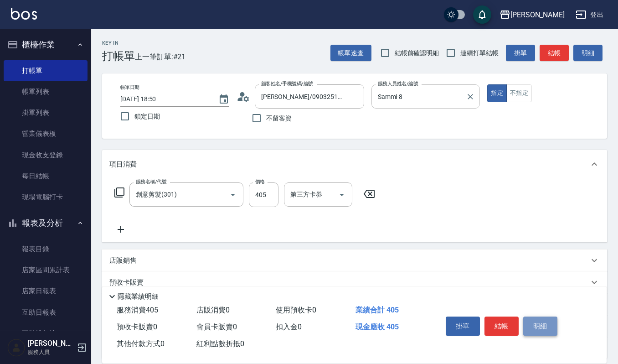
click at [525, 318] on button "明細" at bounding box center [540, 325] width 34 height 19
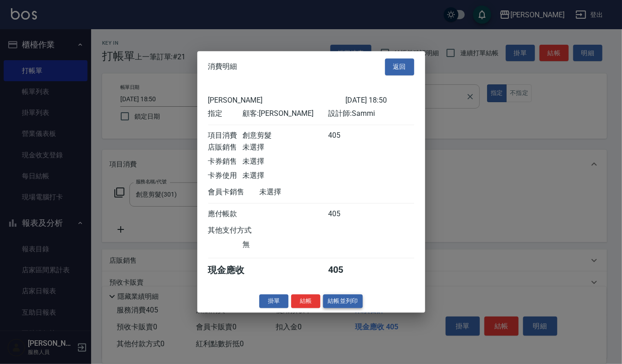
click at [332, 303] on button "結帳並列印" at bounding box center [343, 301] width 40 height 14
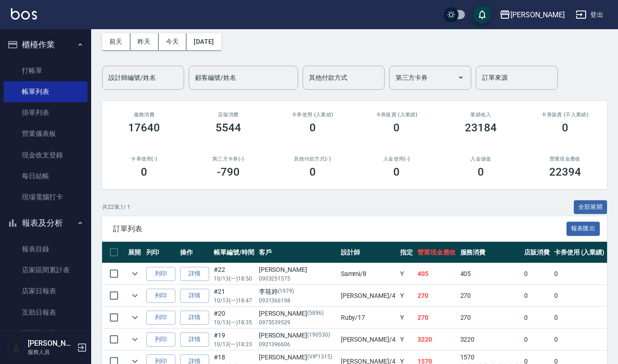
scroll to position [61, 0]
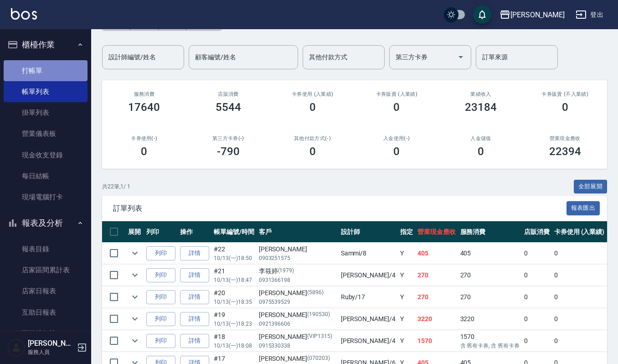
click at [47, 72] on link "打帳單" at bounding box center [46, 70] width 84 height 21
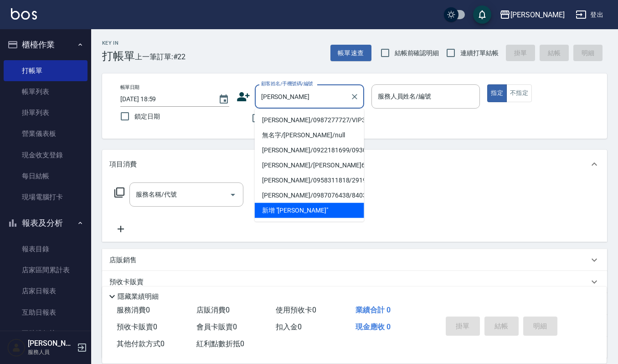
type input "林倩芸/0987277727/VIP3116"
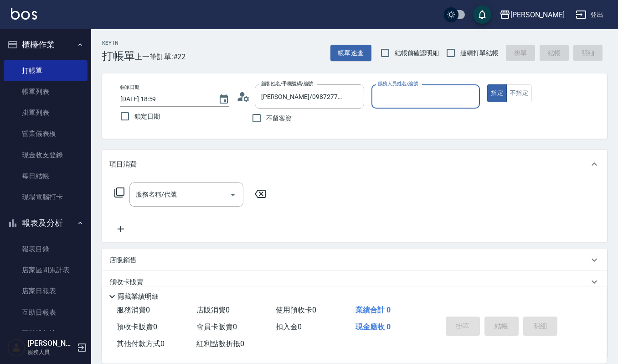
type input "Ruby-17"
click at [487, 84] on button "指定" at bounding box center [497, 93] width 20 height 18
type button "true"
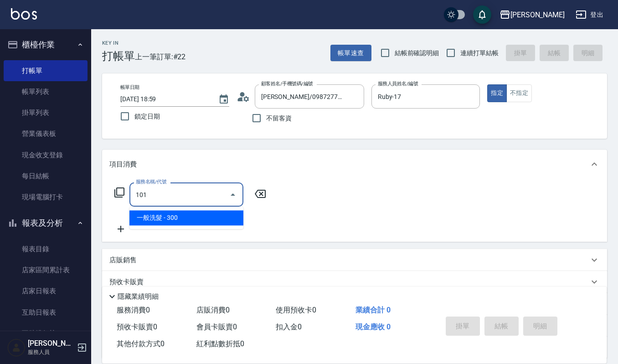
type input "一般洗髮(101)"
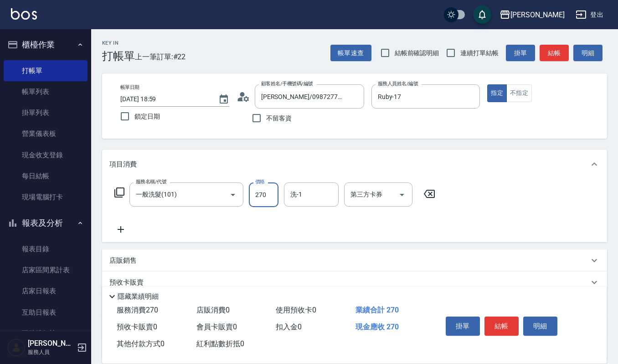
type input "270"
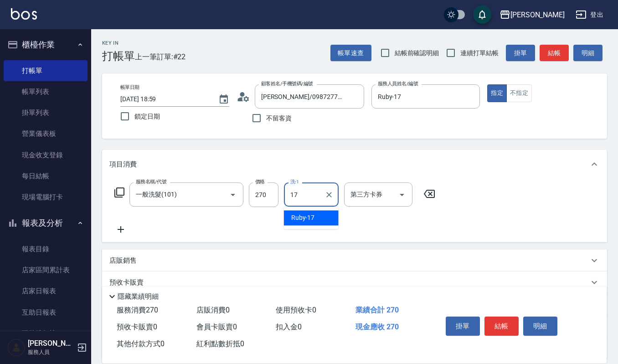
type input "Ruby-17"
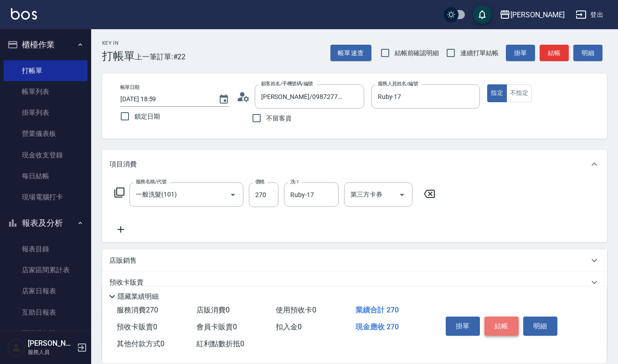
click at [500, 328] on button "結帳" at bounding box center [501, 325] width 34 height 19
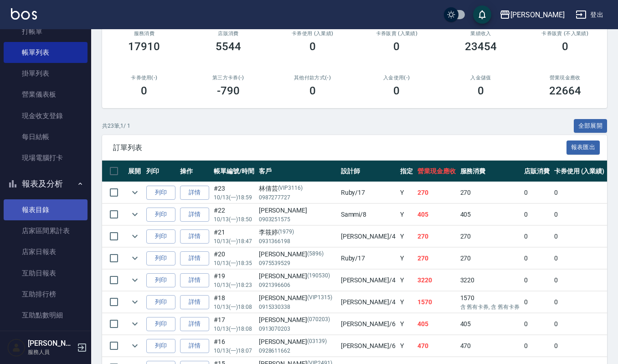
scroll to position [61, 0]
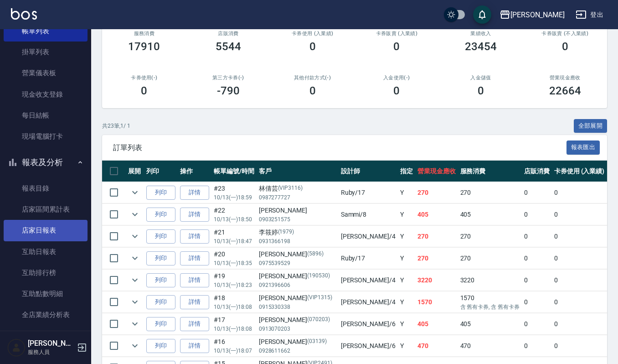
click at [55, 231] on link "店家日報表" at bounding box center [46, 230] width 84 height 21
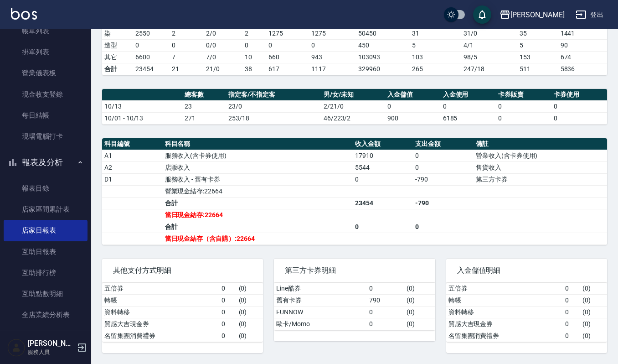
scroll to position [192, 0]
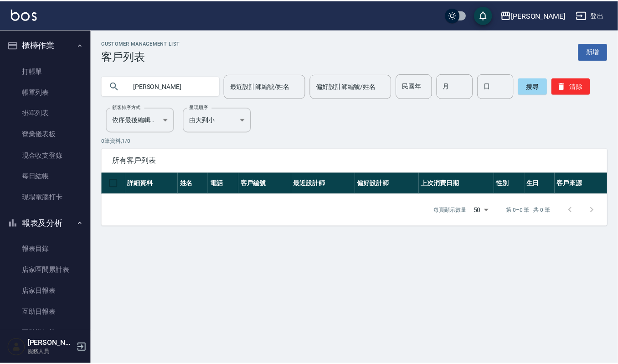
scroll to position [311, 0]
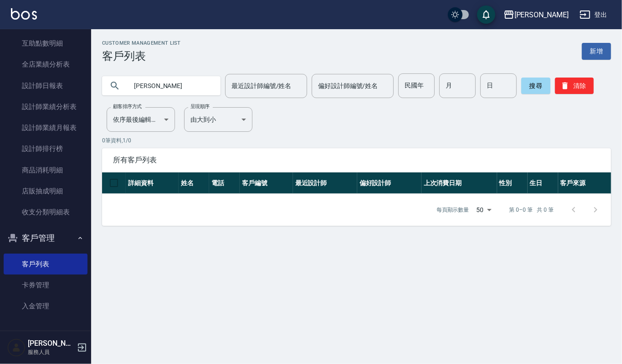
drag, startPoint x: 154, startPoint y: 88, endPoint x: 0, endPoint y: 104, distance: 154.3
click at [0, 104] on div "上越傑森 登出 櫃檯作業 打帳單 帳單列表 掛單列表 營業儀表板 現金收支登錄 每日結帳 現場電腦打卡 報表及分析 報表目錄 店家區間累計表 店家日報表 互助…" at bounding box center [311, 182] width 622 height 364
type input "190530"
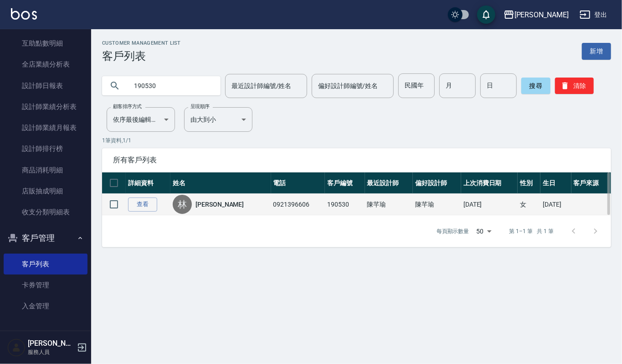
click at [161, 205] on td "查看" at bounding box center [148, 204] width 45 height 21
click at [157, 206] on td "查看" at bounding box center [148, 204] width 45 height 21
click at [148, 205] on link "查看" at bounding box center [142, 204] width 29 height 14
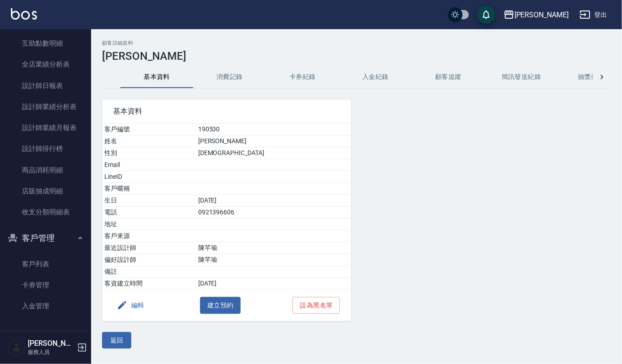
click at [211, 68] on button "消費記錄" at bounding box center [229, 77] width 73 height 22
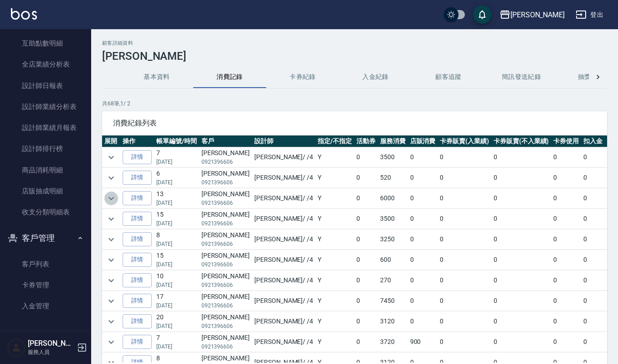
click at [112, 195] on icon "expand row" at bounding box center [111, 198] width 11 height 11
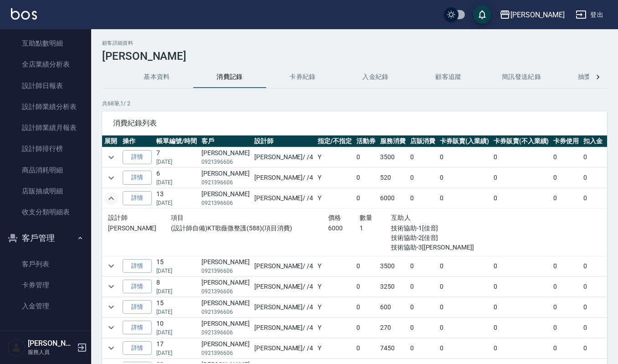
click at [112, 195] on icon "expand row" at bounding box center [111, 198] width 11 height 11
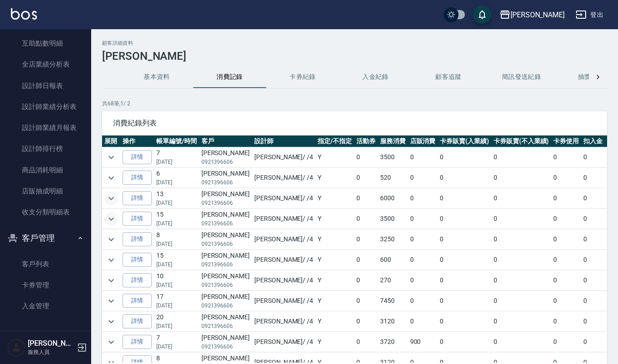
click at [109, 217] on icon "expand row" at bounding box center [111, 218] width 11 height 11
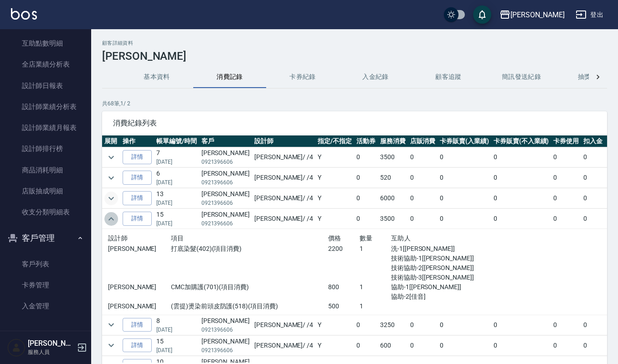
click at [109, 217] on icon "expand row" at bounding box center [111, 218] width 11 height 11
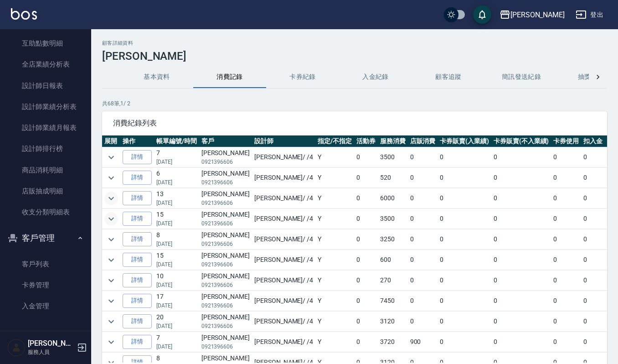
click at [110, 254] on td at bounding box center [111, 260] width 18 height 20
click at [111, 252] on td at bounding box center [111, 260] width 18 height 20
click at [112, 261] on icon "expand row" at bounding box center [110, 259] width 5 height 3
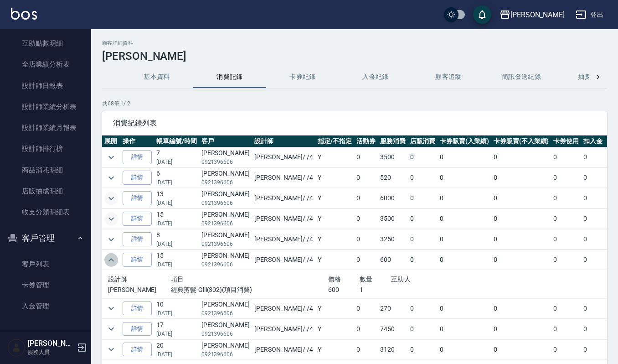
click at [112, 262] on icon "expand row" at bounding box center [111, 259] width 11 height 11
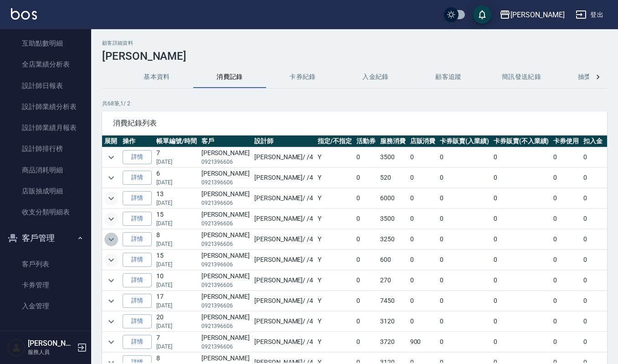
click at [112, 241] on icon "expand row" at bounding box center [111, 239] width 11 height 11
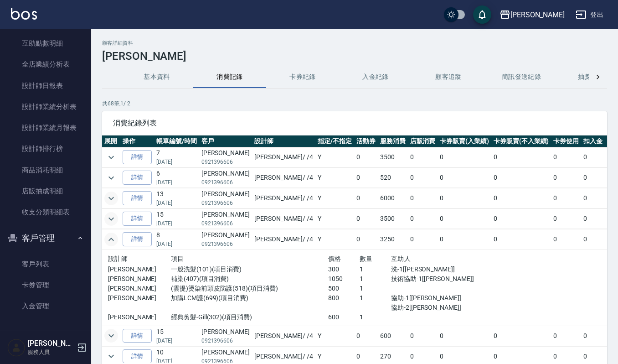
click at [112, 241] on icon "expand row" at bounding box center [110, 238] width 5 height 3
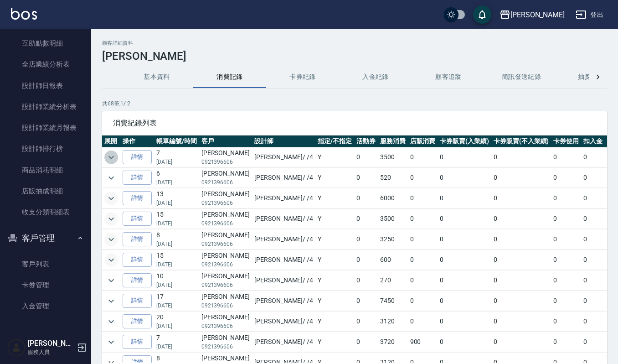
click at [113, 153] on icon "expand row" at bounding box center [111, 157] width 11 height 11
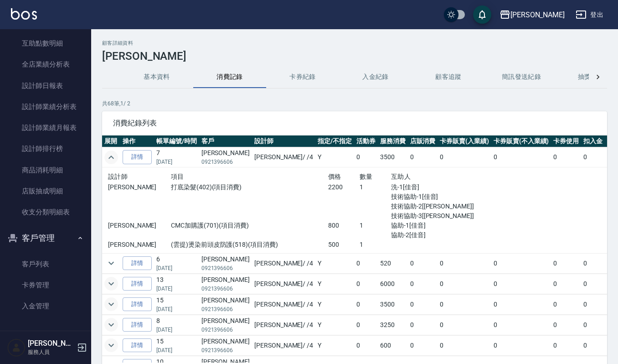
click at [113, 153] on icon "expand row" at bounding box center [111, 157] width 11 height 11
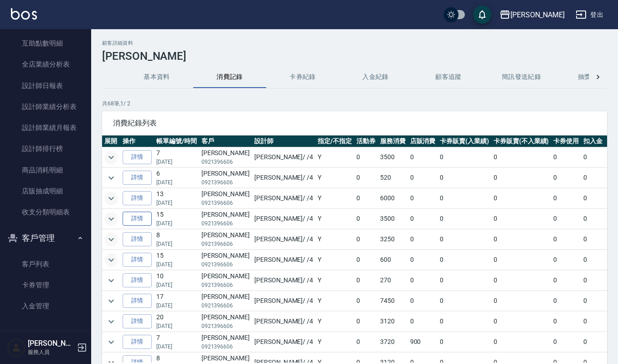
scroll to position [121, 0]
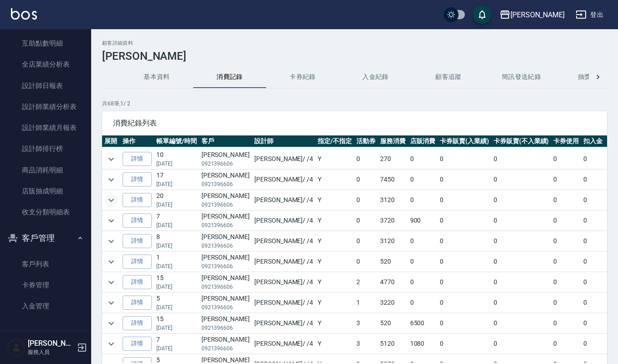
click at [106, 205] on icon "expand row" at bounding box center [111, 200] width 11 height 11
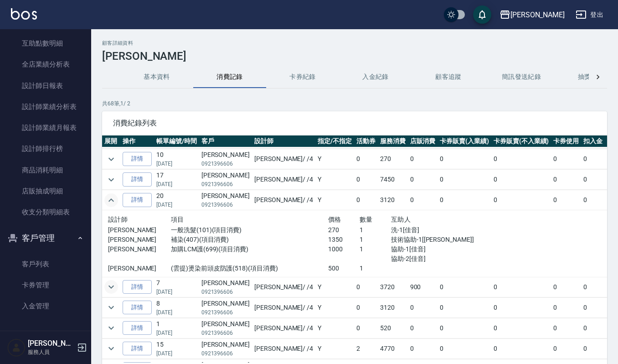
click at [108, 287] on icon "expand row" at bounding box center [111, 286] width 11 height 11
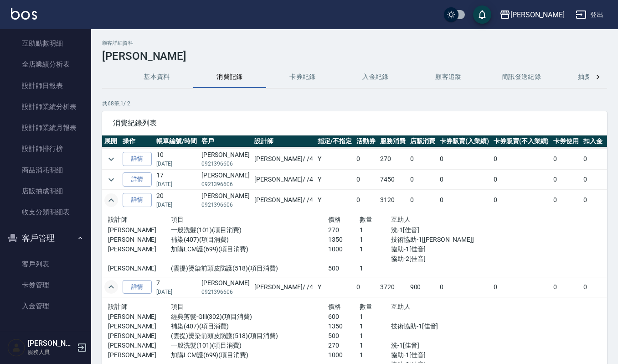
click at [108, 287] on icon "expand row" at bounding box center [111, 286] width 11 height 11
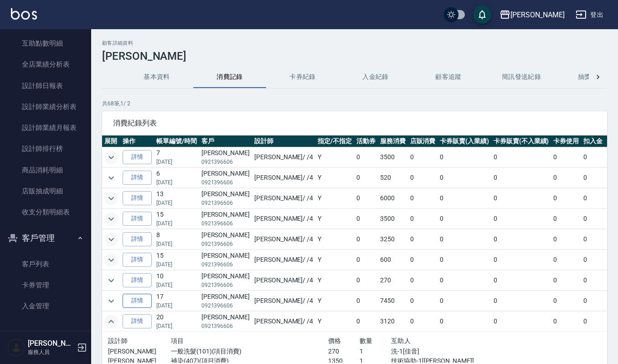
scroll to position [61, 0]
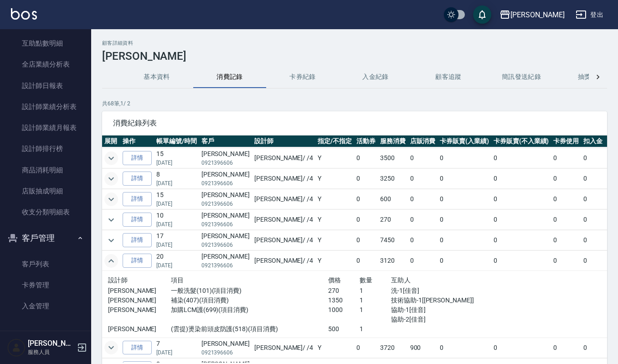
click at [112, 179] on icon "expand row" at bounding box center [111, 178] width 11 height 11
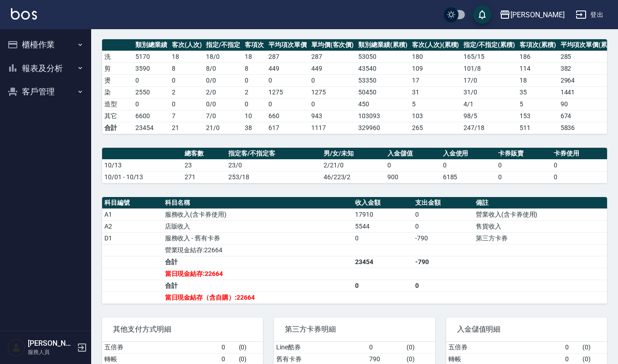
scroll to position [121, 0]
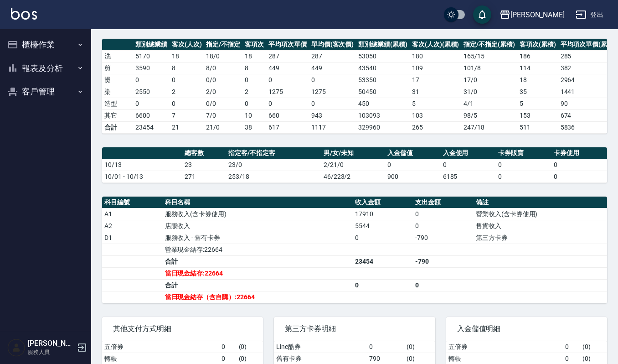
click at [257, 182] on td "253/18" at bounding box center [273, 176] width 95 height 12
click at [49, 46] on button "櫃檯作業" at bounding box center [46, 45] width 84 height 24
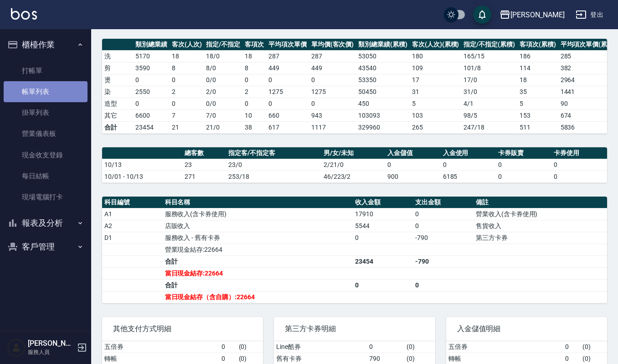
click at [49, 84] on link "帳單列表" at bounding box center [46, 91] width 84 height 21
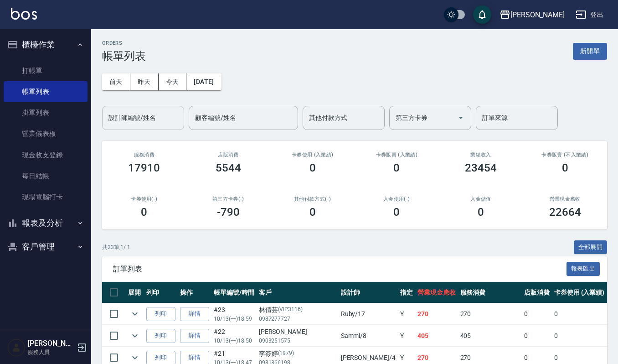
click at [155, 113] on input "設計師編號/姓名" at bounding box center [143, 118] width 74 height 16
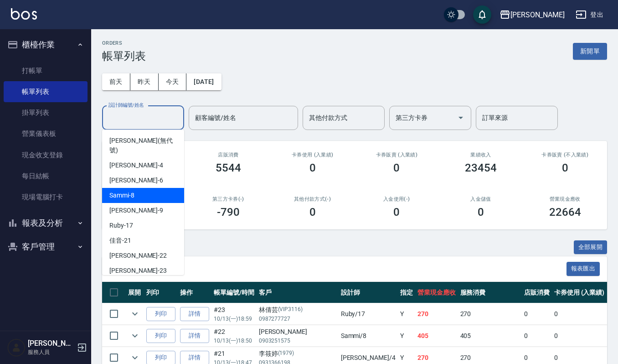
click at [144, 188] on div "Sammi -8" at bounding box center [143, 195] width 82 height 15
type input "Sammi-8"
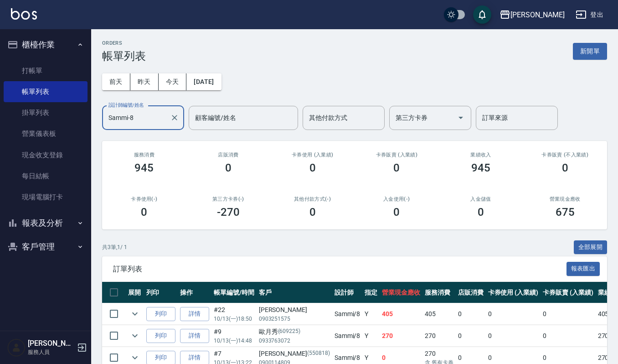
scroll to position [50, 0]
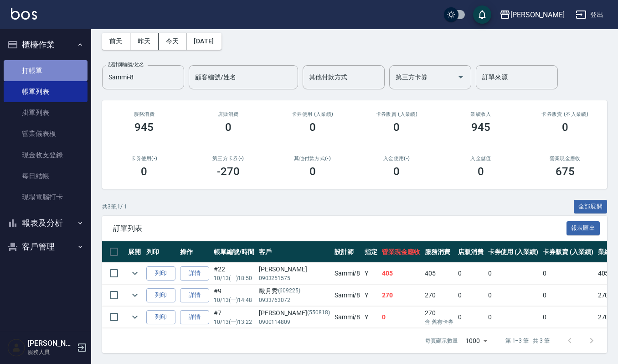
click at [41, 72] on link "打帳單" at bounding box center [46, 70] width 84 height 21
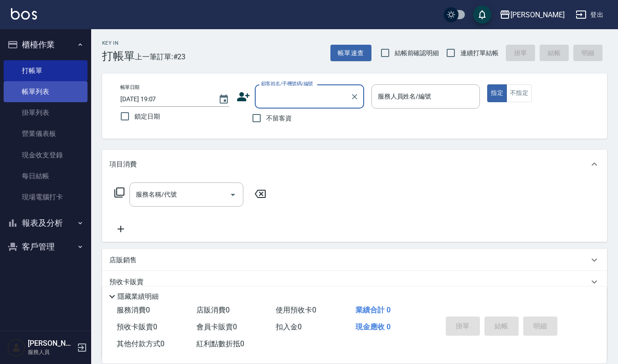
click at [65, 82] on link "帳單列表" at bounding box center [46, 91] width 84 height 21
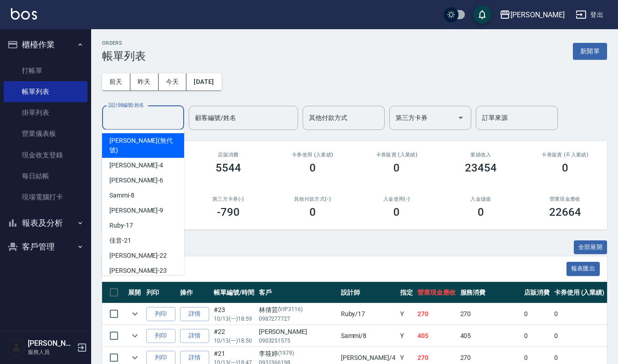
click at [147, 118] on input "設計師編號/姓名" at bounding box center [143, 118] width 74 height 16
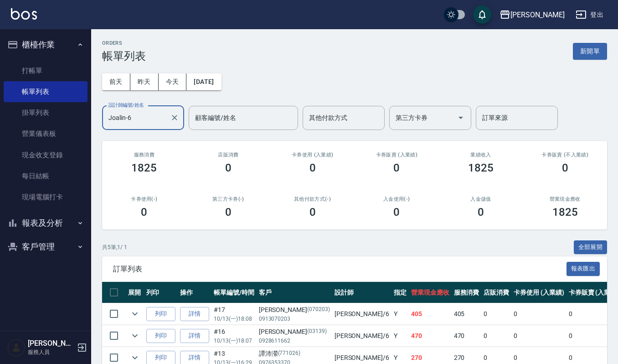
scroll to position [95, 0]
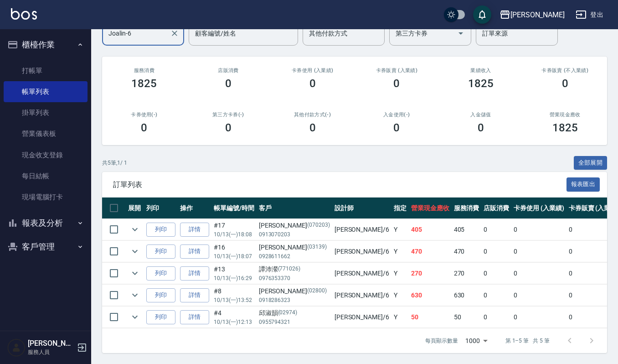
type input "Joalin-6"
click at [56, 46] on button "櫃檯作業" at bounding box center [46, 45] width 84 height 24
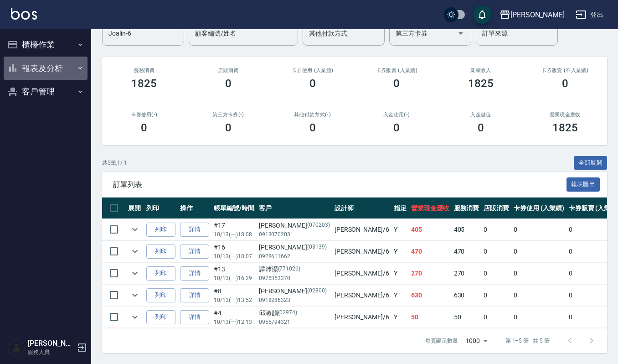
click at [55, 70] on button "報表及分析" at bounding box center [46, 68] width 84 height 24
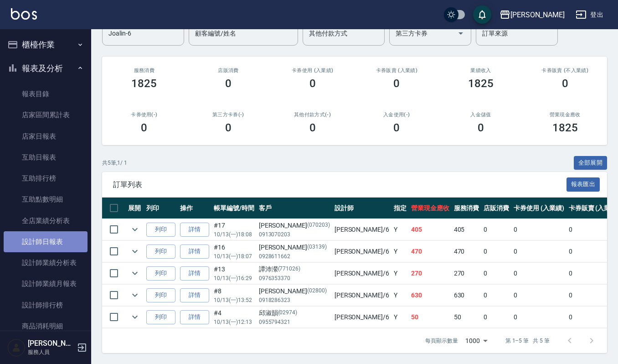
click at [65, 235] on link "設計師日報表" at bounding box center [46, 241] width 84 height 21
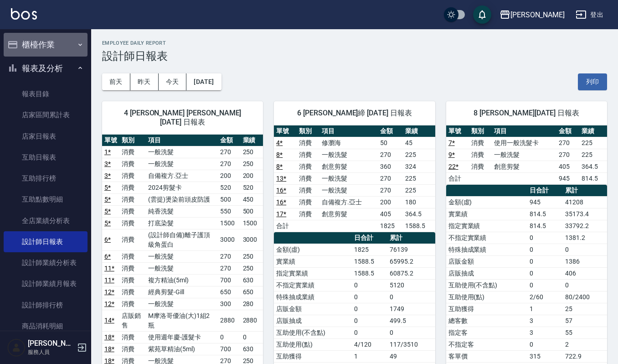
click at [56, 42] on button "櫃檯作業" at bounding box center [46, 45] width 84 height 24
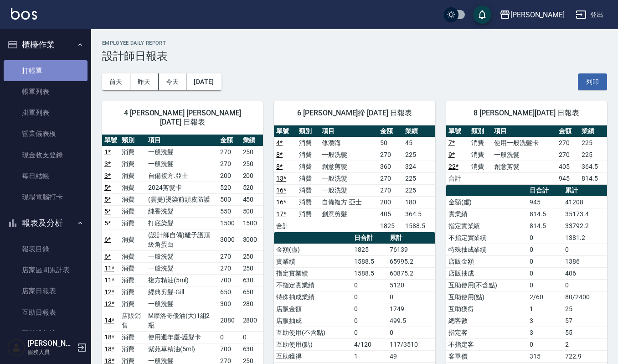
click at [51, 71] on link "打帳單" at bounding box center [46, 70] width 84 height 21
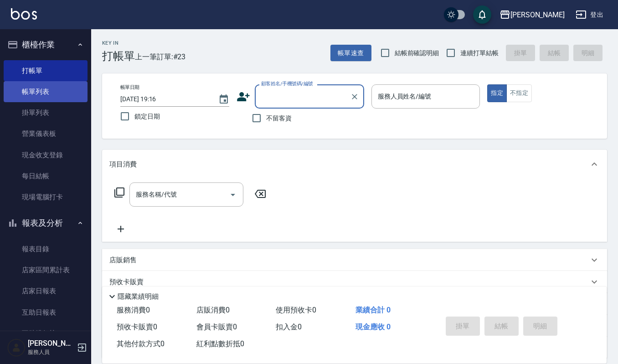
click at [61, 90] on link "帳單列表" at bounding box center [46, 91] width 84 height 21
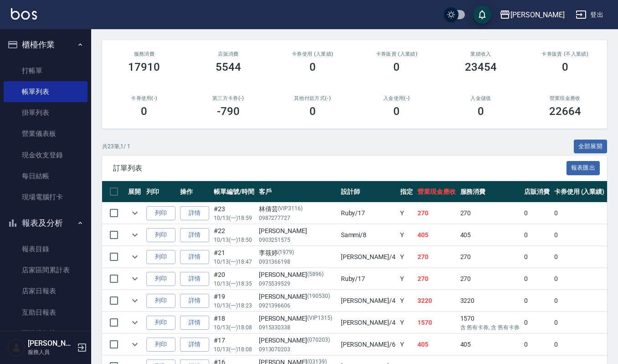
scroll to position [121, 0]
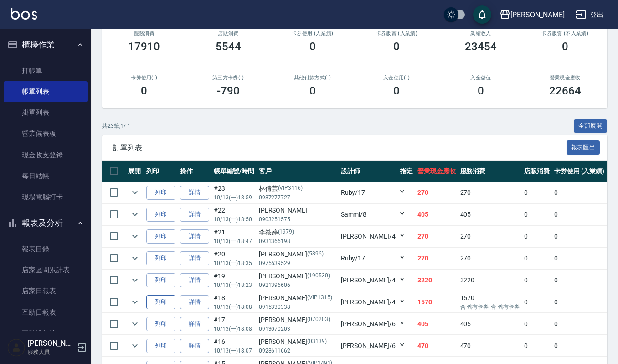
click at [163, 301] on button "列印" at bounding box center [160, 302] width 29 height 14
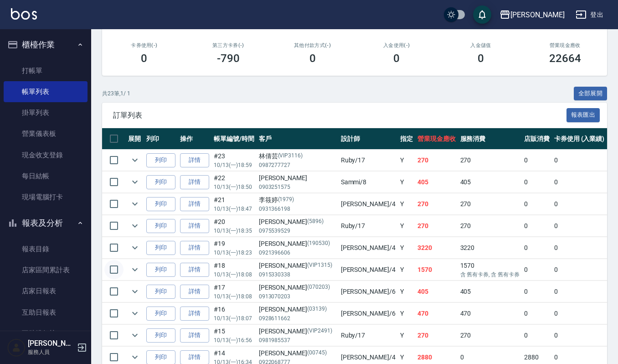
scroll to position [182, 0]
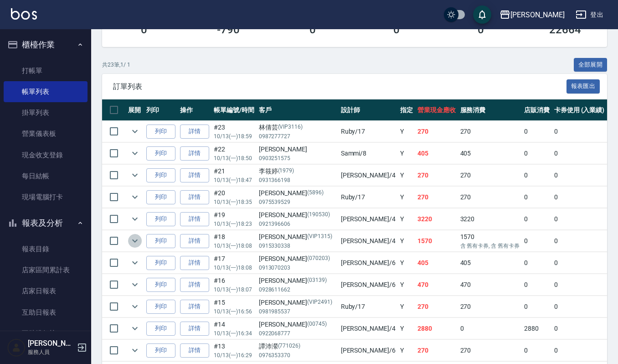
click at [128, 240] on button "expand row" at bounding box center [135, 241] width 14 height 14
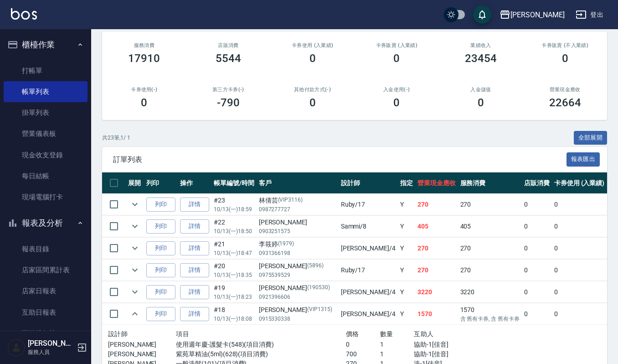
scroll to position [0, 0]
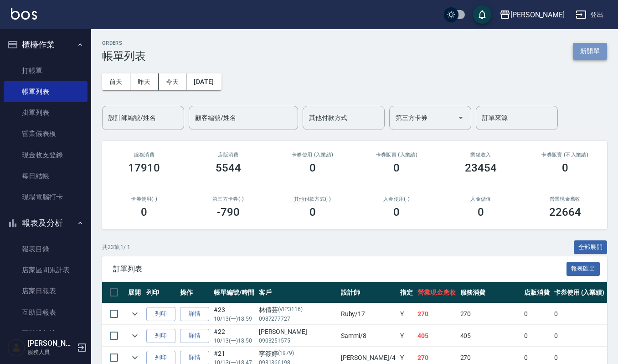
click at [597, 55] on button "新開單" at bounding box center [590, 51] width 34 height 17
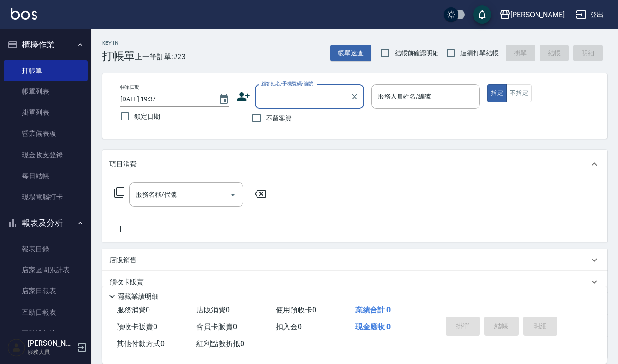
click at [313, 83] on div "帳單日期 2025/10/13 19:37 鎖定日期 顧客姓名/手機號碼/編號 顧客姓名/手機號碼/編號 不留客資 服務人員姓名/編號 服務人員姓名/編號 指…" at bounding box center [354, 105] width 505 height 65
click at [312, 84] on div "顧客姓名/手機號碼/編號" at bounding box center [309, 96] width 109 height 24
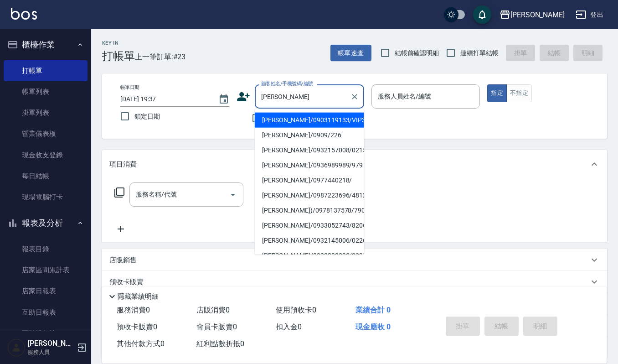
click at [320, 214] on li "楊純瑜(Jo)/0978137578/790703" at bounding box center [309, 210] width 109 height 15
type input "楊純瑜(Jo)/0978137578/790703"
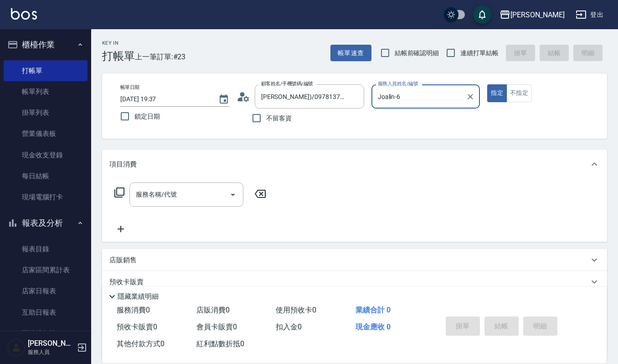
type input "Joalin-6"
click at [194, 192] on input "服務名稱/代號" at bounding box center [179, 194] width 92 height 16
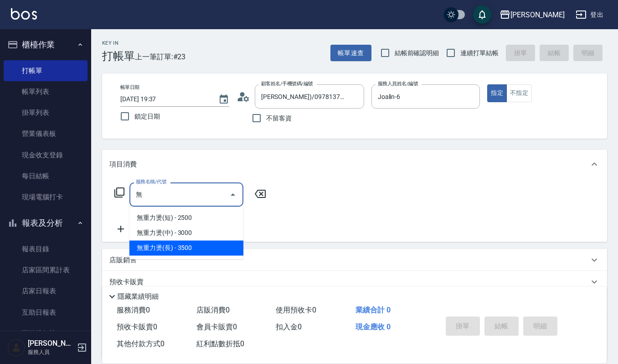
click at [209, 230] on span "無重力燙(中) - 3000" at bounding box center [186, 232] width 114 height 15
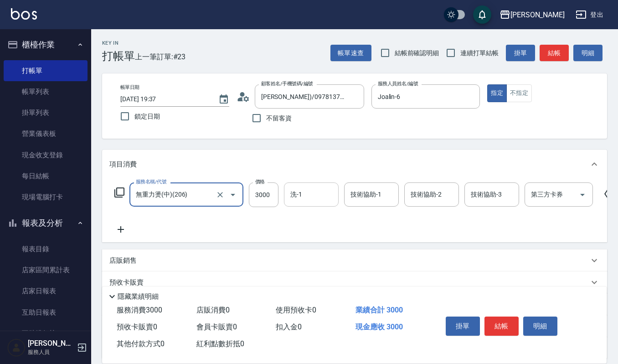
type input "無重力燙(中)(206)"
click at [304, 190] on input "洗-1" at bounding box center [311, 194] width 46 height 16
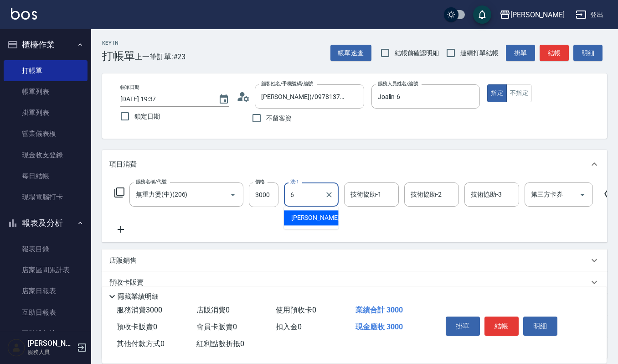
type input "Joalin-6"
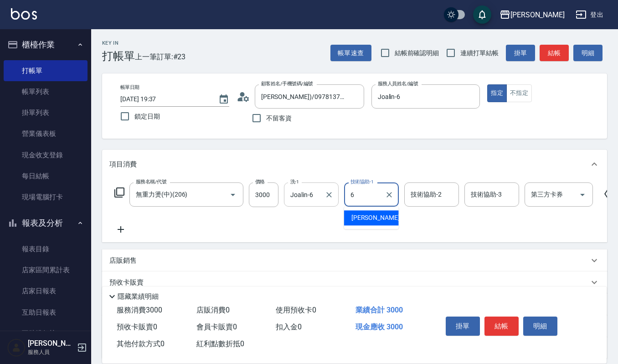
type input "Joalin-6"
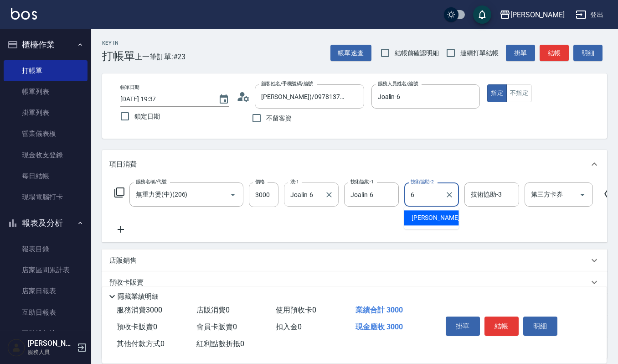
type input "Joalin-6"
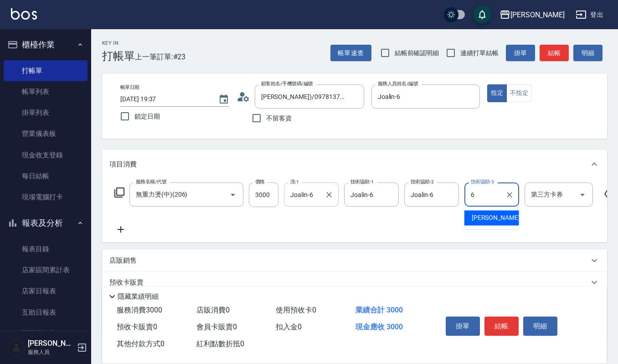
type input "Joalin-6"
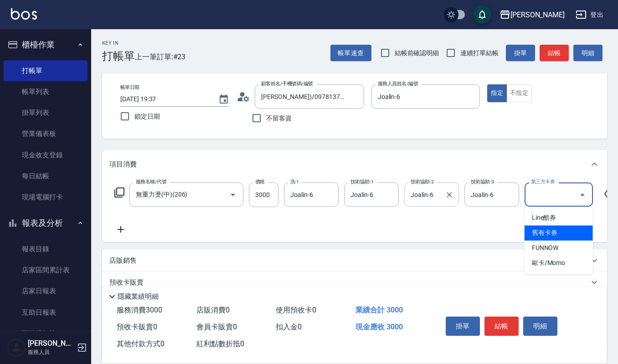
click at [434, 204] on div "Joalin-6 技術協助-2" at bounding box center [431, 194] width 55 height 24
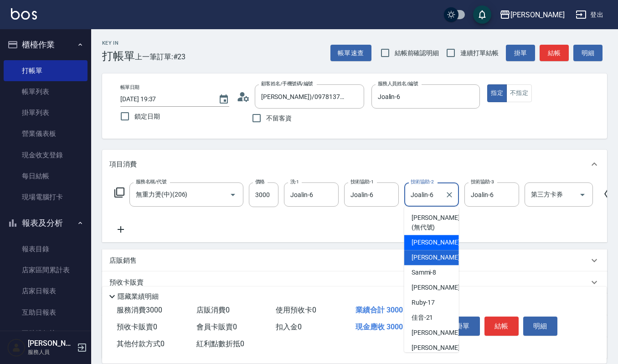
click at [514, 232] on div "服務名稱/代號 無重力燙(中)(206) 服務名稱/代號 價格 3000 價格 洗-1 Joalin-6 洗-1 技術協助-1 Joalin-6 技術協助-1…" at bounding box center [365, 208] width 512 height 52
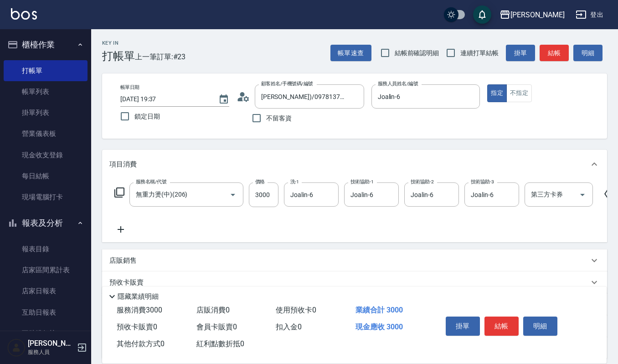
scroll to position [61, 0]
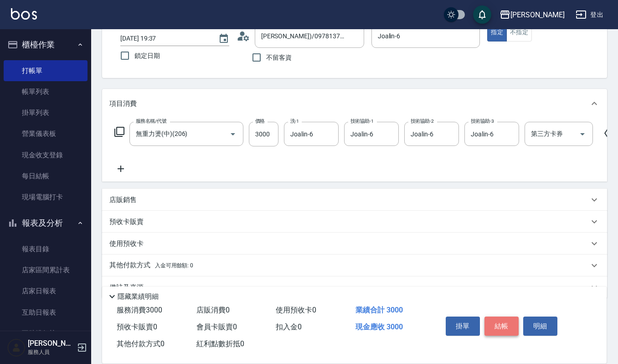
click at [493, 316] on button "結帳" at bounding box center [501, 325] width 34 height 19
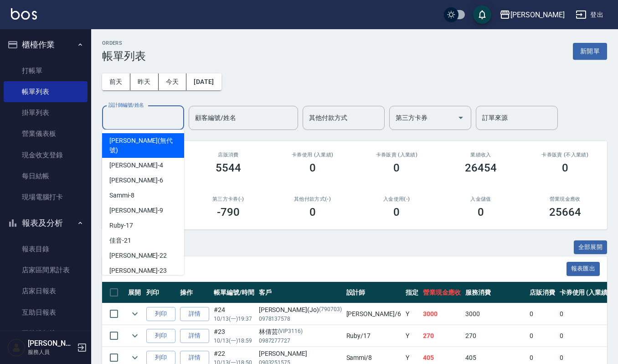
click at [159, 122] on input "設計師編號/姓名" at bounding box center [143, 118] width 74 height 16
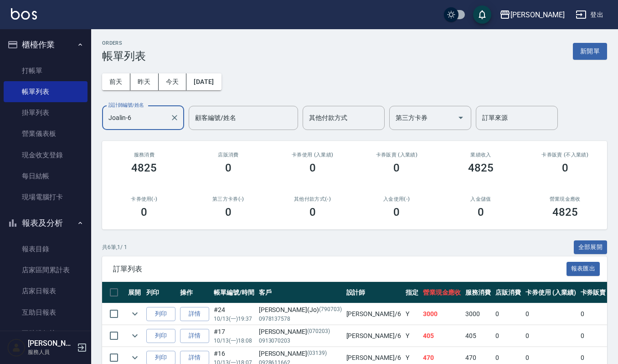
type input "Joalin-6"
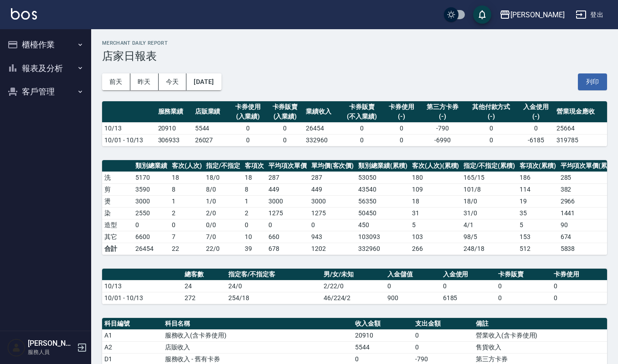
click at [617, 339] on div "上越[PERSON_NAME] [DATE] 店家日報表 列印時間： [DATE][PHONE_NUMBER]:38 Merchant Daily Repor…" at bounding box center [354, 286] width 527 height 514
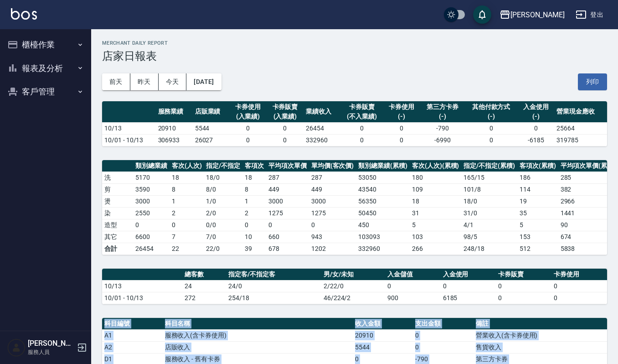
click at [617, 339] on div "上越[PERSON_NAME] [DATE] 店家日報表 列印時間： [DATE][PHONE_NUMBER]:38 Merchant Daily Repor…" at bounding box center [354, 286] width 527 height 514
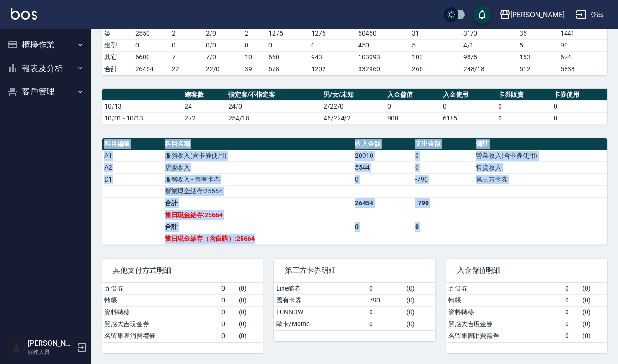
click at [44, 70] on button "報表及分析" at bounding box center [46, 68] width 84 height 24
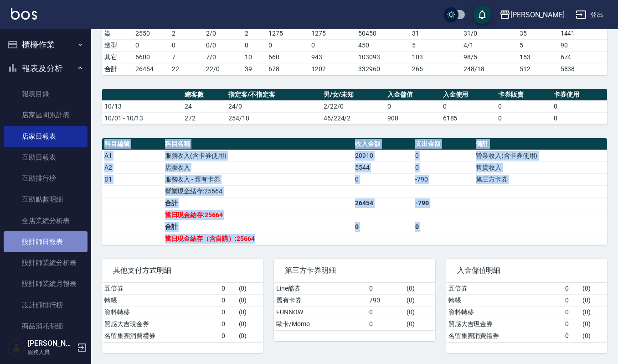
click at [62, 244] on link "設計師日報表" at bounding box center [46, 241] width 84 height 21
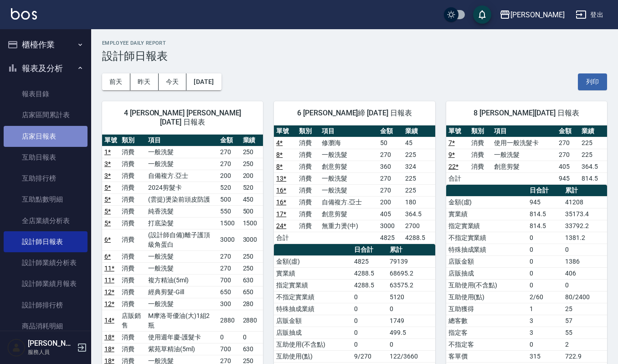
click at [56, 137] on link "店家日報表" at bounding box center [46, 136] width 84 height 21
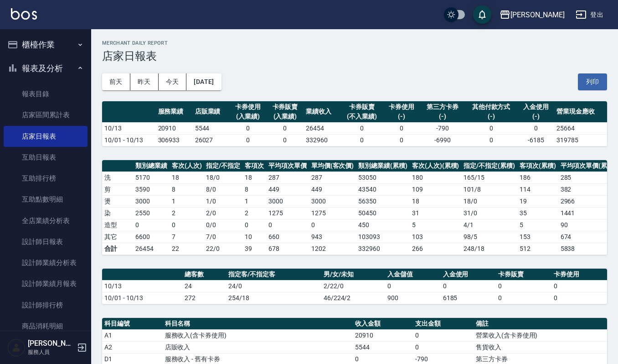
scroll to position [192, 0]
